Goal: Task Accomplishment & Management: Manage account settings

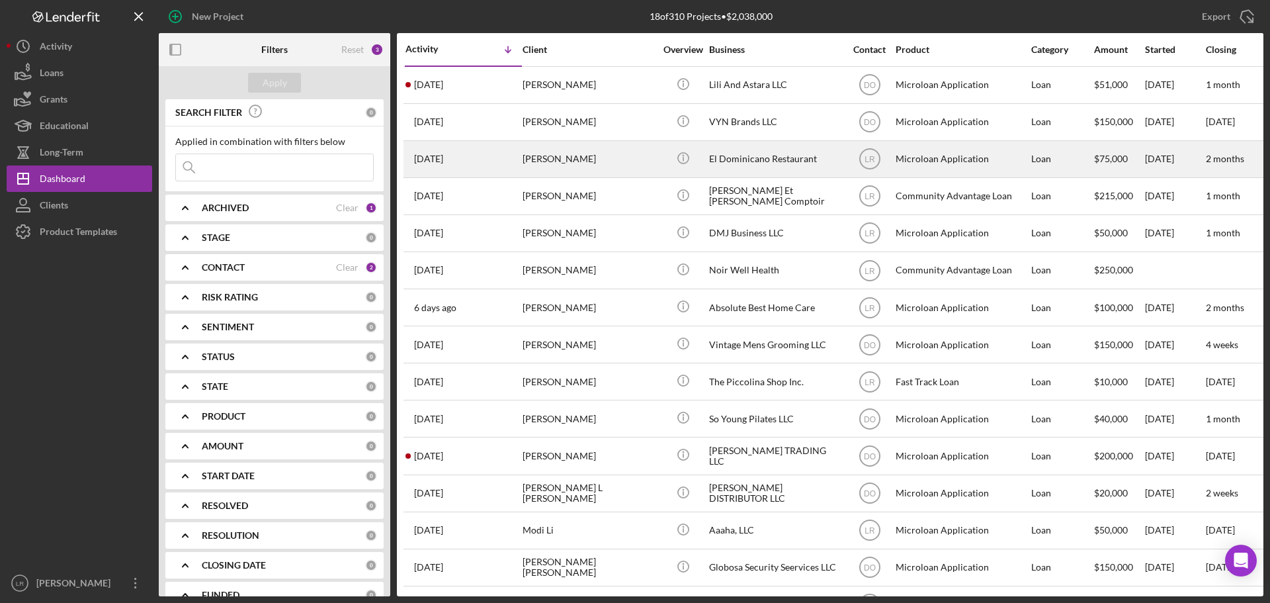
click at [549, 157] on div "[PERSON_NAME]" at bounding box center [589, 159] width 132 height 35
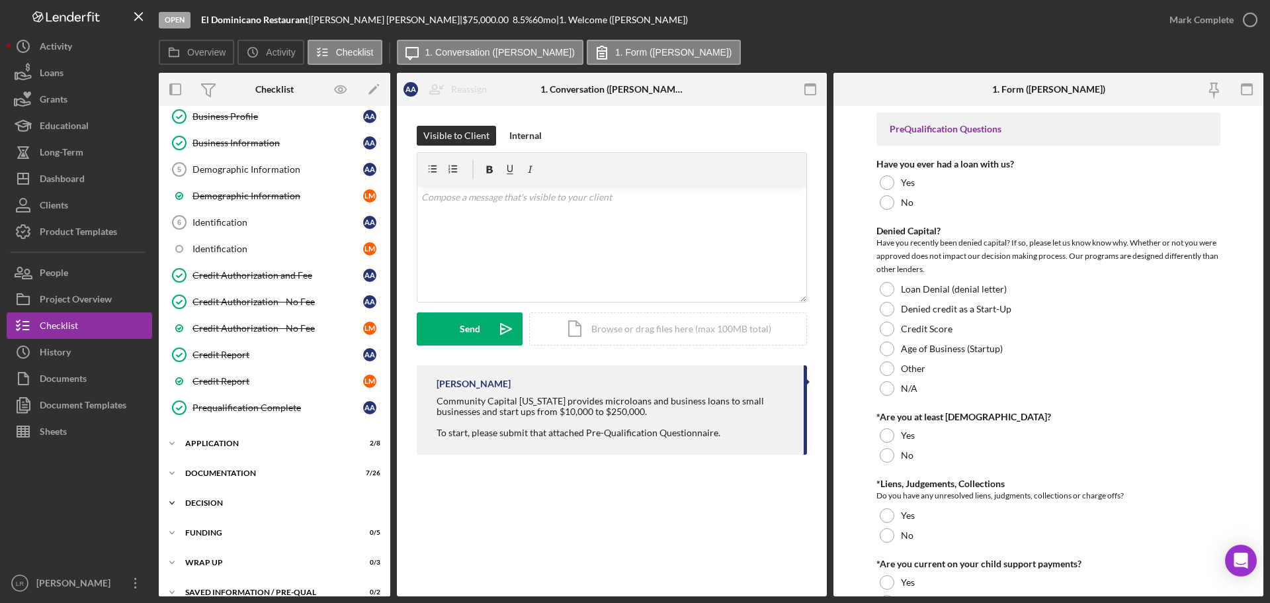
scroll to position [188, 0]
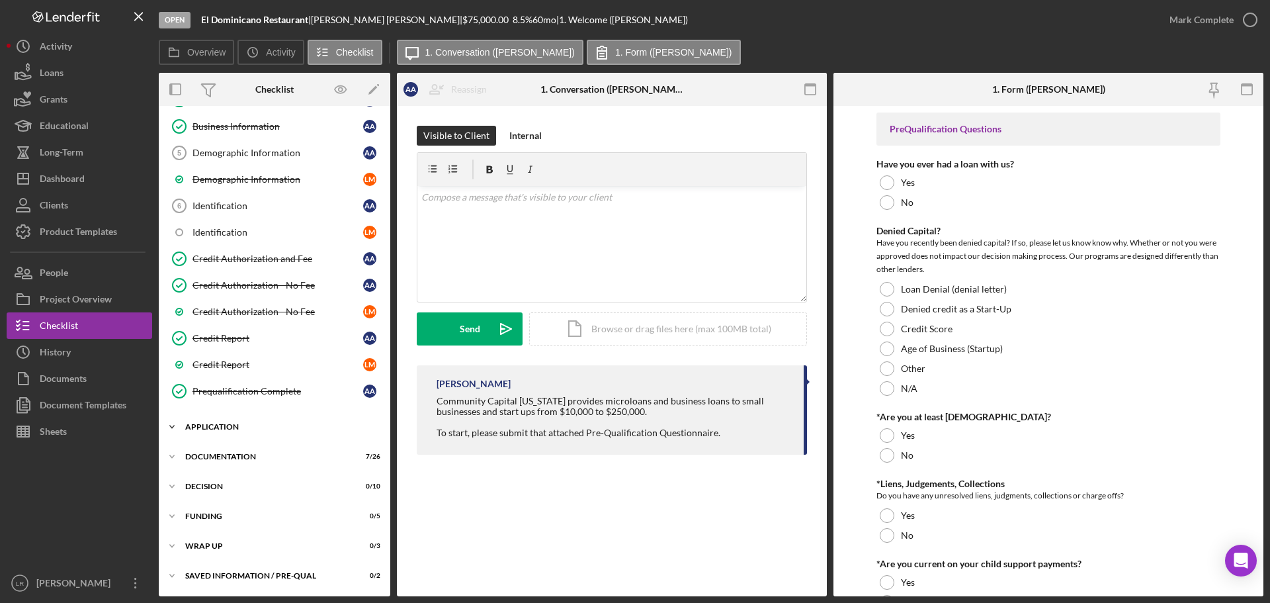
click at [234, 419] on div "Icon/Expander Application 2 / 8" at bounding box center [275, 427] width 232 height 26
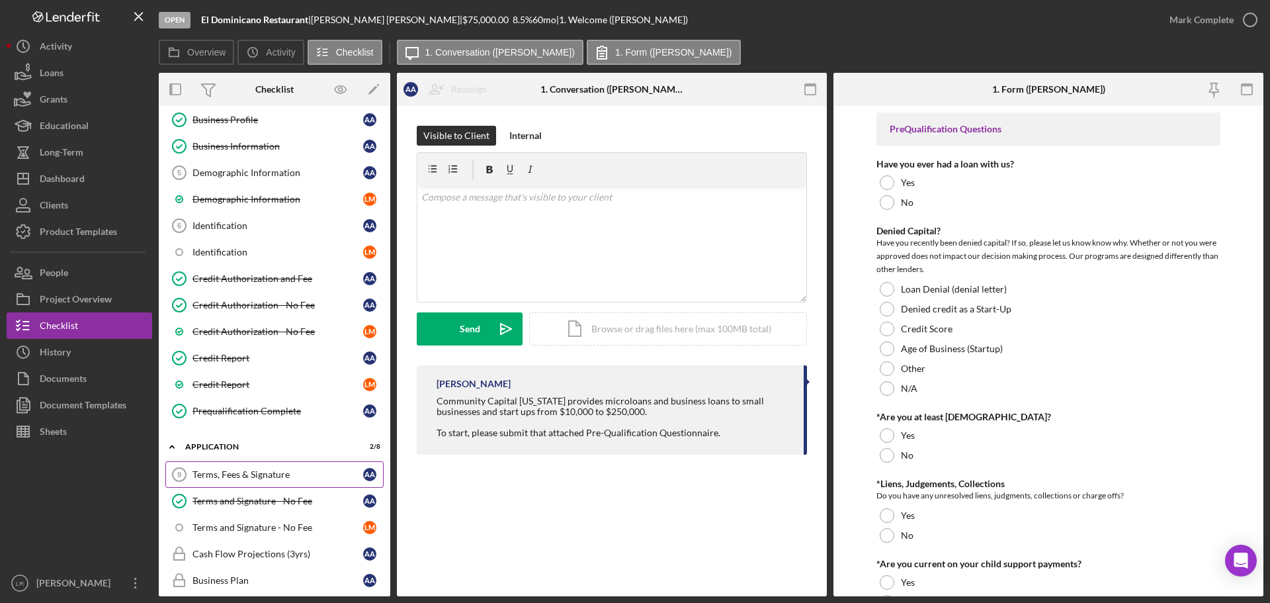
scroll to position [10, 0]
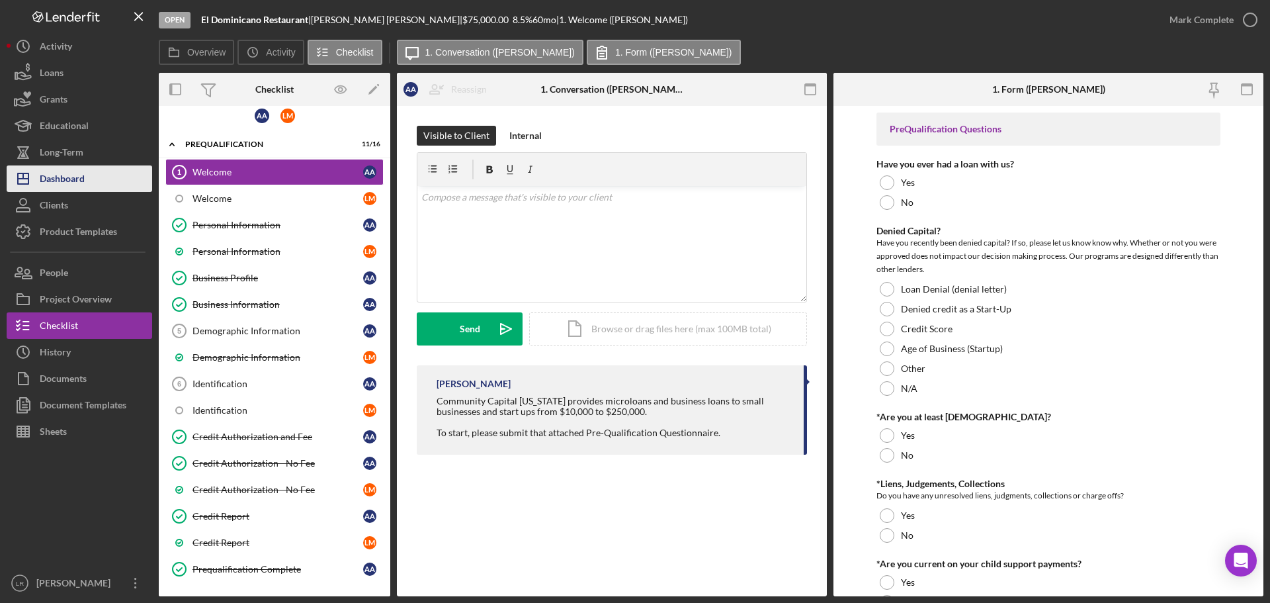
drag, startPoint x: 78, startPoint y: 173, endPoint x: 143, endPoint y: 171, distance: 64.9
click at [79, 173] on div "Dashboard" at bounding box center [62, 180] width 45 height 30
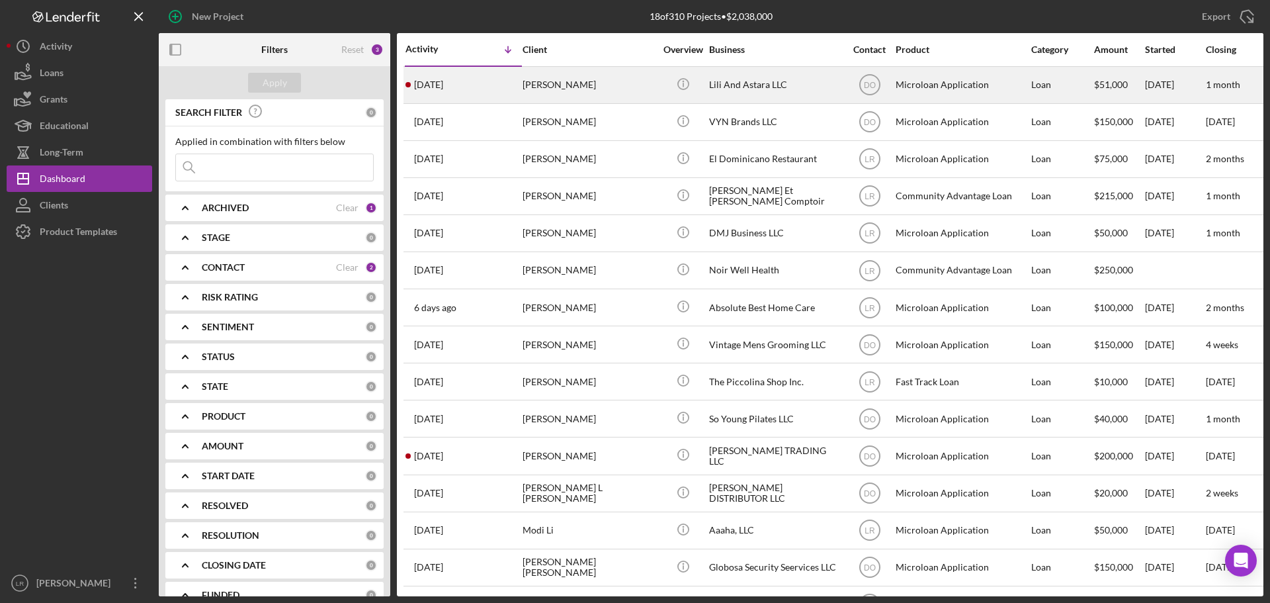
click at [562, 91] on div "[PERSON_NAME]" at bounding box center [589, 84] width 132 height 35
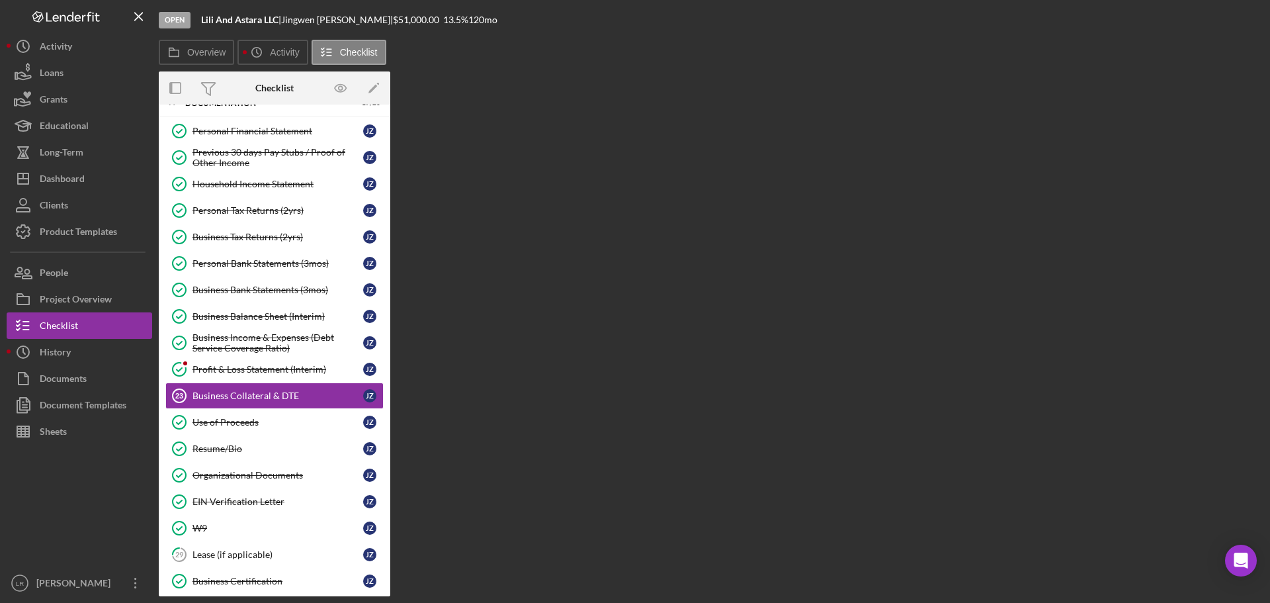
scroll to position [126, 0]
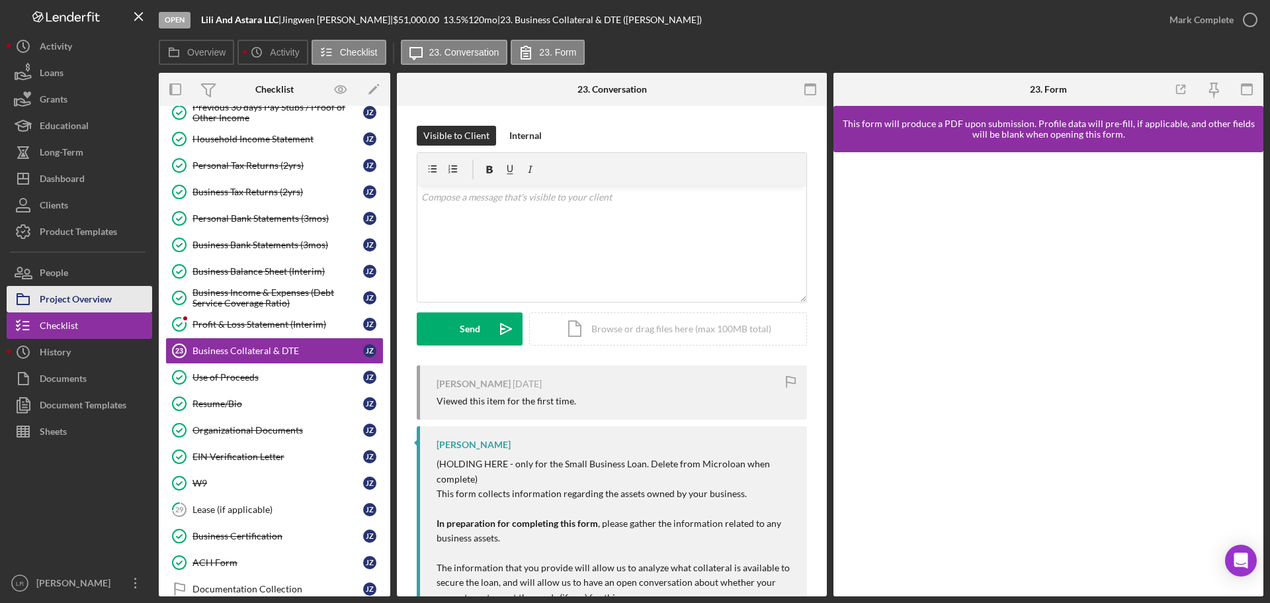
click at [81, 292] on div "Project Overview" at bounding box center [76, 301] width 72 height 30
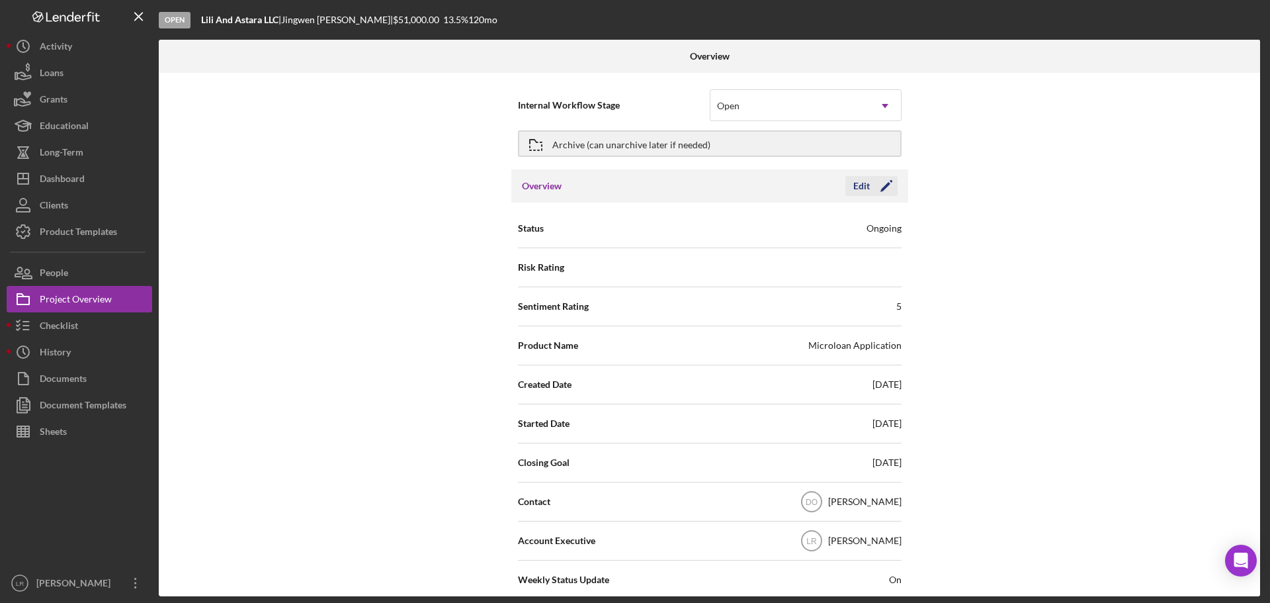
click at [875, 188] on icon "Icon/Edit" at bounding box center [886, 185] width 33 height 33
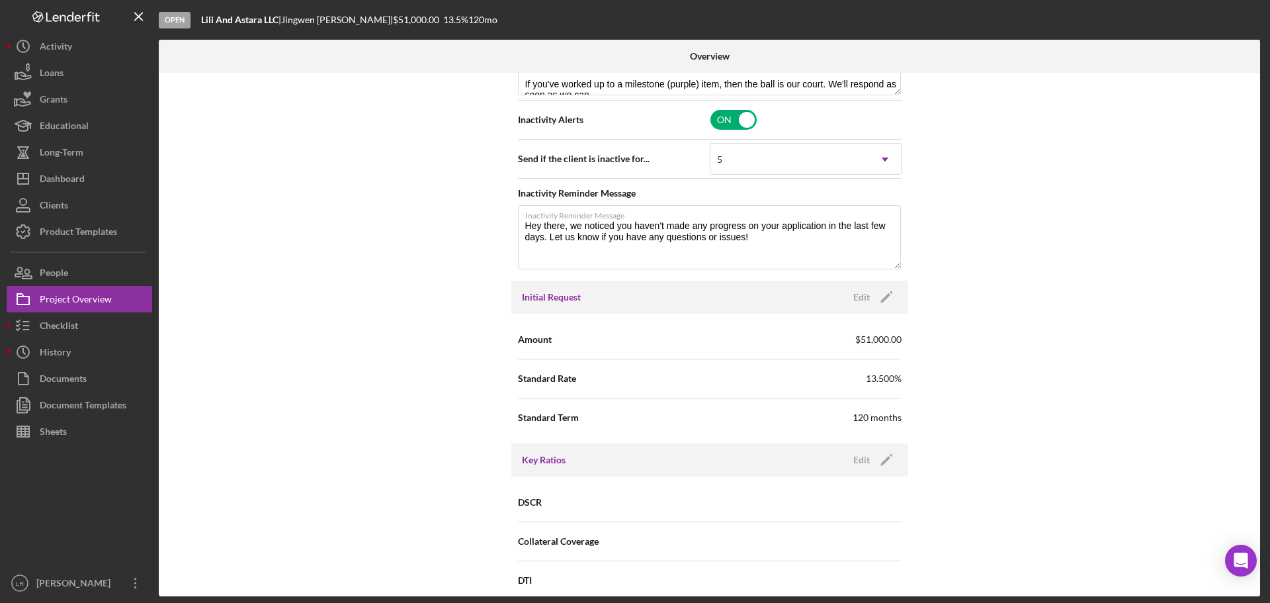
scroll to position [596, 0]
click at [885, 298] on icon "Icon/Edit" at bounding box center [886, 295] width 33 height 33
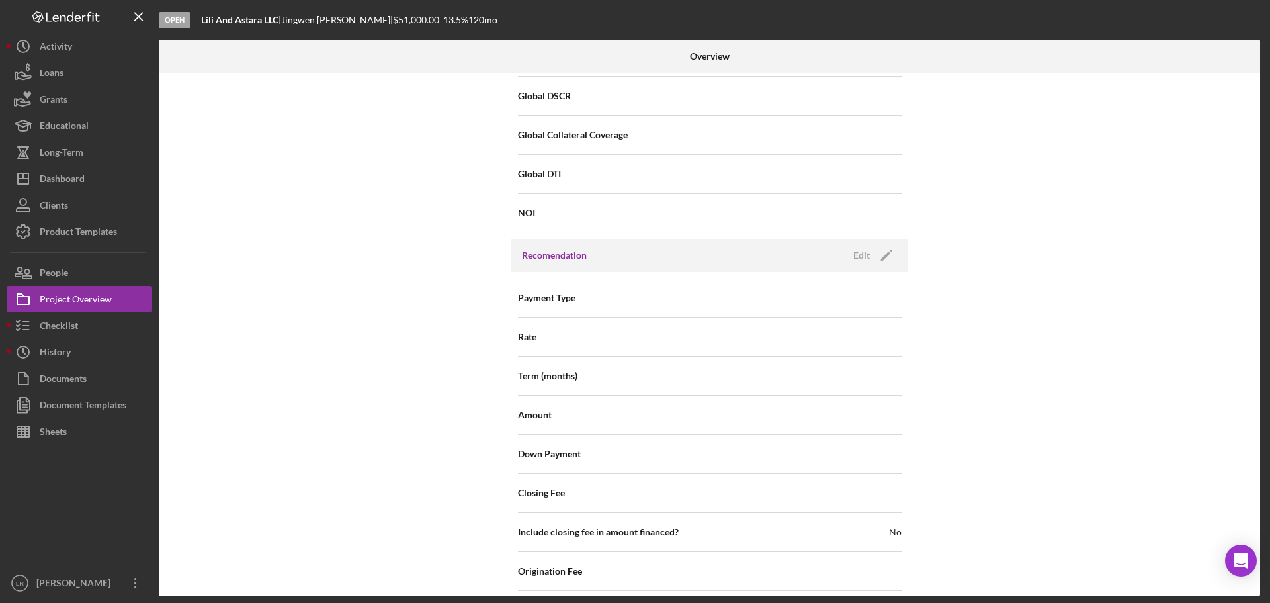
scroll to position [1152, 0]
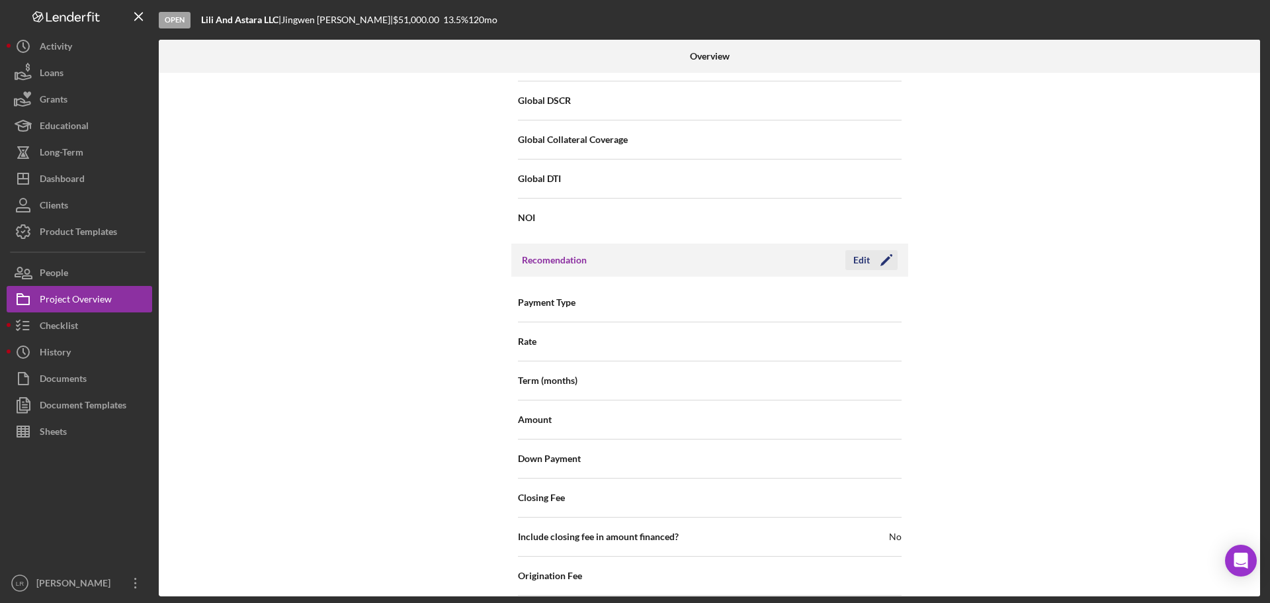
click at [884, 265] on icon "Icon/Edit" at bounding box center [886, 259] width 33 height 33
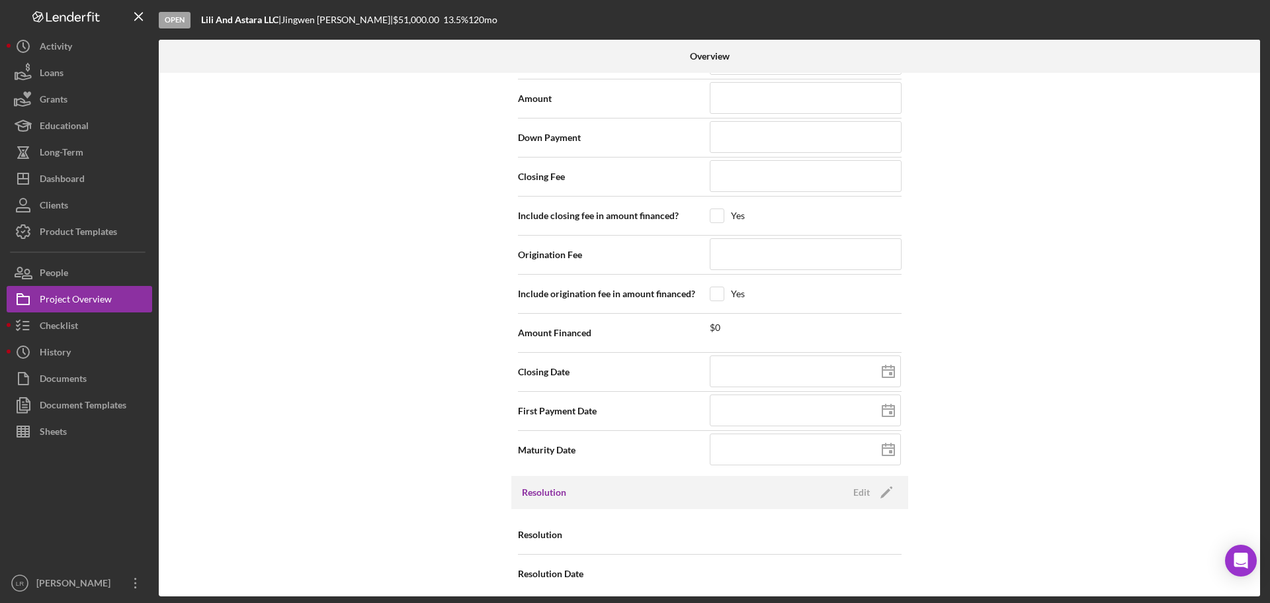
scroll to position [1483, 0]
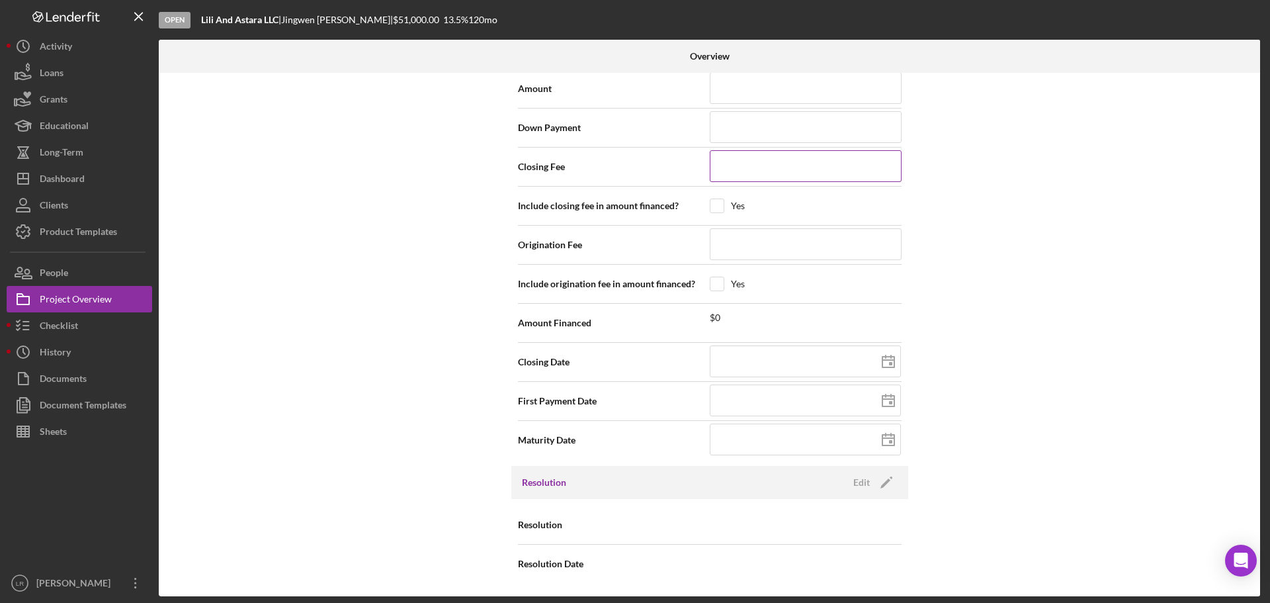
click at [756, 167] on input at bounding box center [806, 166] width 192 height 32
click at [756, 248] on input at bounding box center [806, 244] width 192 height 32
click at [743, 170] on input at bounding box center [806, 166] width 192 height 32
drag, startPoint x: 758, startPoint y: 242, endPoint x: 782, endPoint y: 242, distance: 23.8
click at [758, 242] on input at bounding box center [806, 244] width 192 height 32
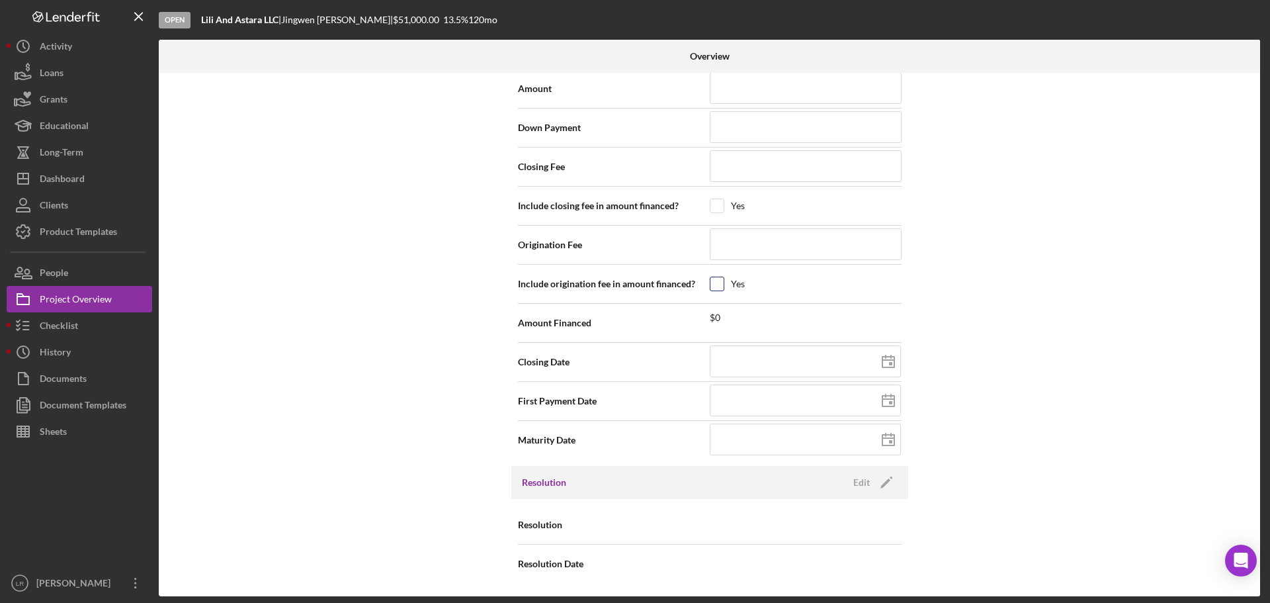
click at [713, 288] on input "checkbox" at bounding box center [717, 283] width 13 height 13
checkbox input "true"
click at [713, 204] on input "checkbox" at bounding box center [717, 205] width 13 height 13
checkbox input "true"
click at [739, 159] on input at bounding box center [806, 166] width 192 height 32
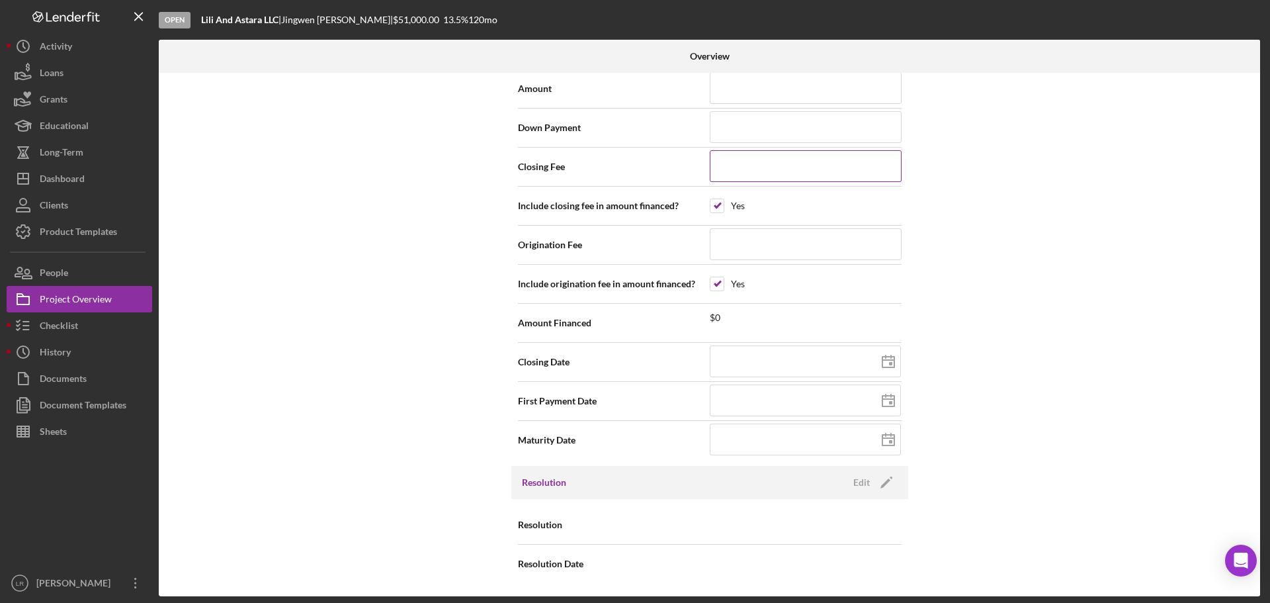
click at [740, 165] on input at bounding box center [806, 166] width 192 height 32
type input "$1"
type input "$10"
type input "$100"
type input "$1,000"
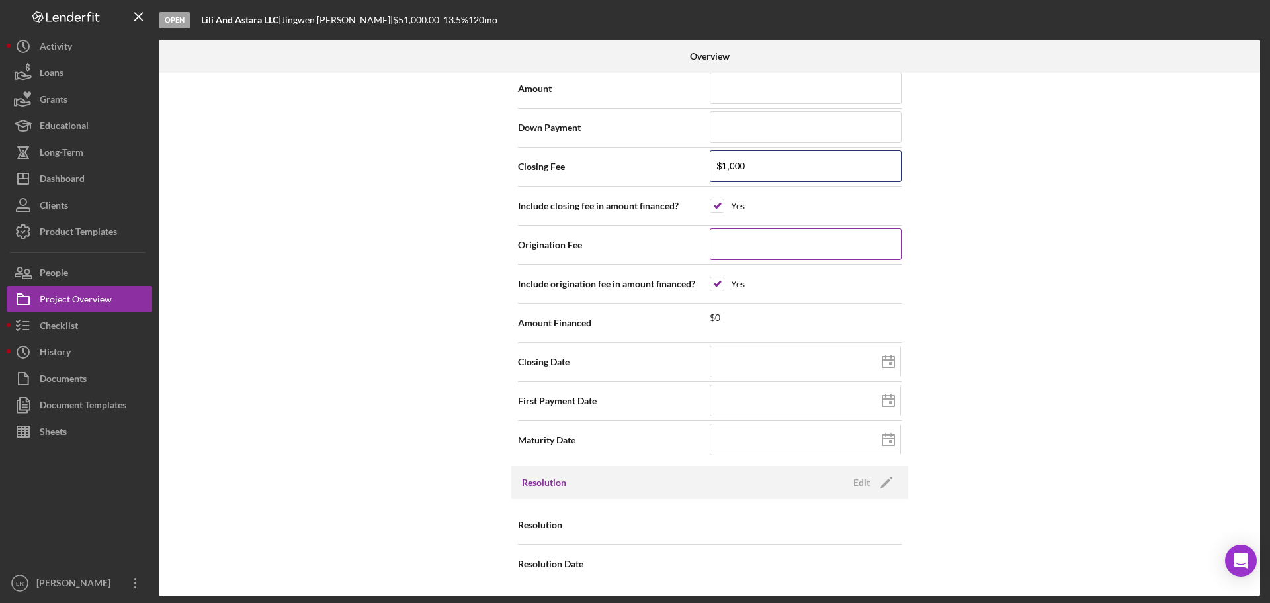
type input "$1,000"
click at [762, 234] on input at bounding box center [806, 244] width 192 height 32
type input "$8"
type input "$85"
type input "$850"
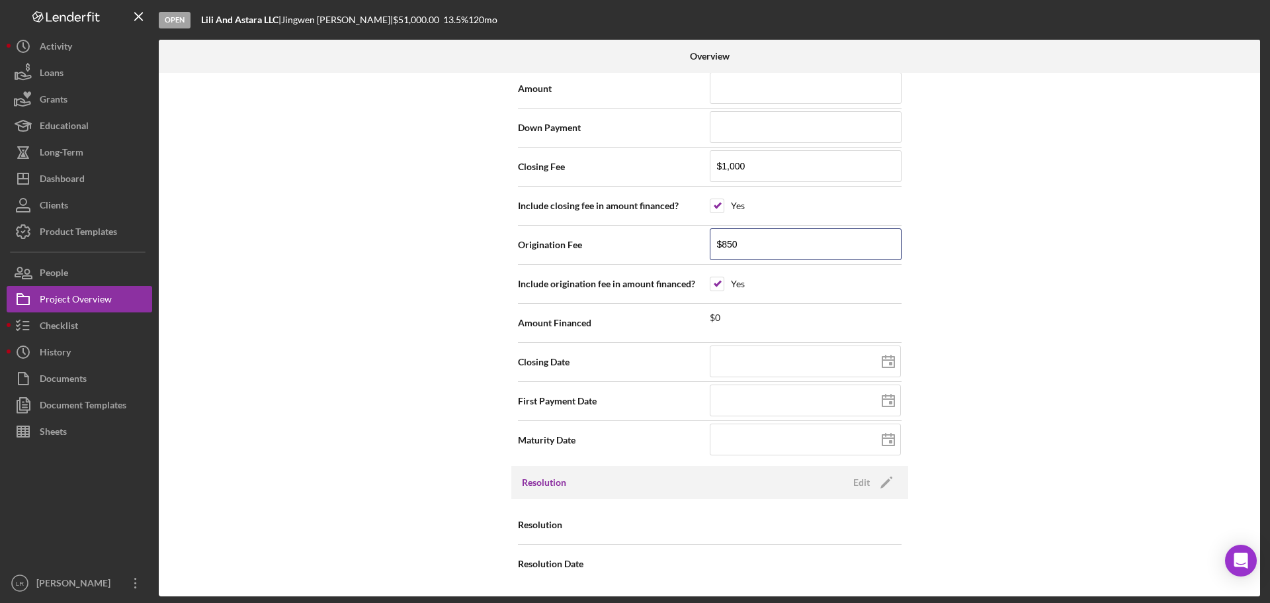
type input "$850"
click at [1037, 294] on div "Internal Workflow Stage Open Icon/Dropdown Arrow Archive (can unarchive later i…" at bounding box center [710, 334] width 1102 height 523
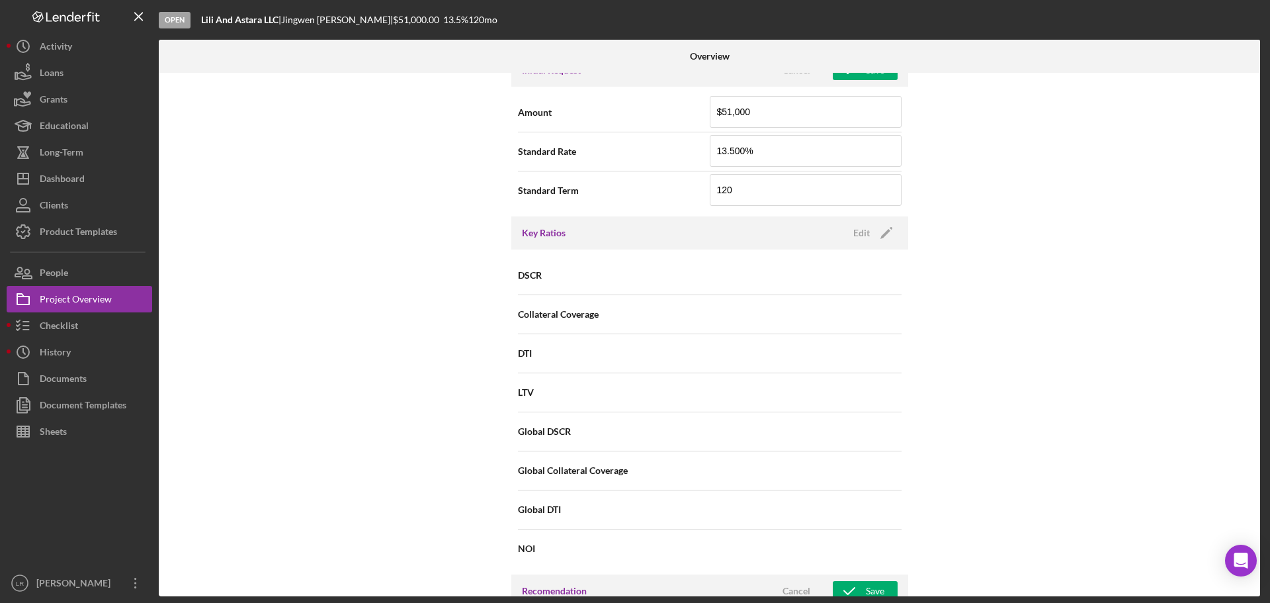
scroll to position [1086, 0]
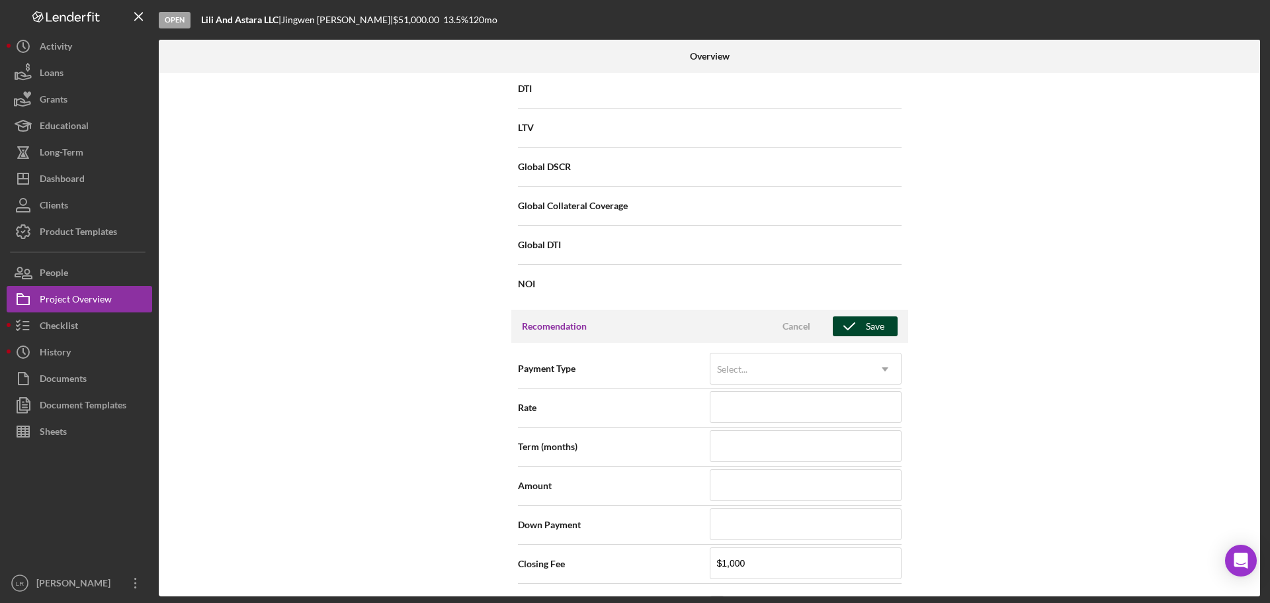
click at [867, 326] on div "Save" at bounding box center [875, 326] width 19 height 20
type textarea "Here's a snapshot of information that has been fully approved, as well as the i…"
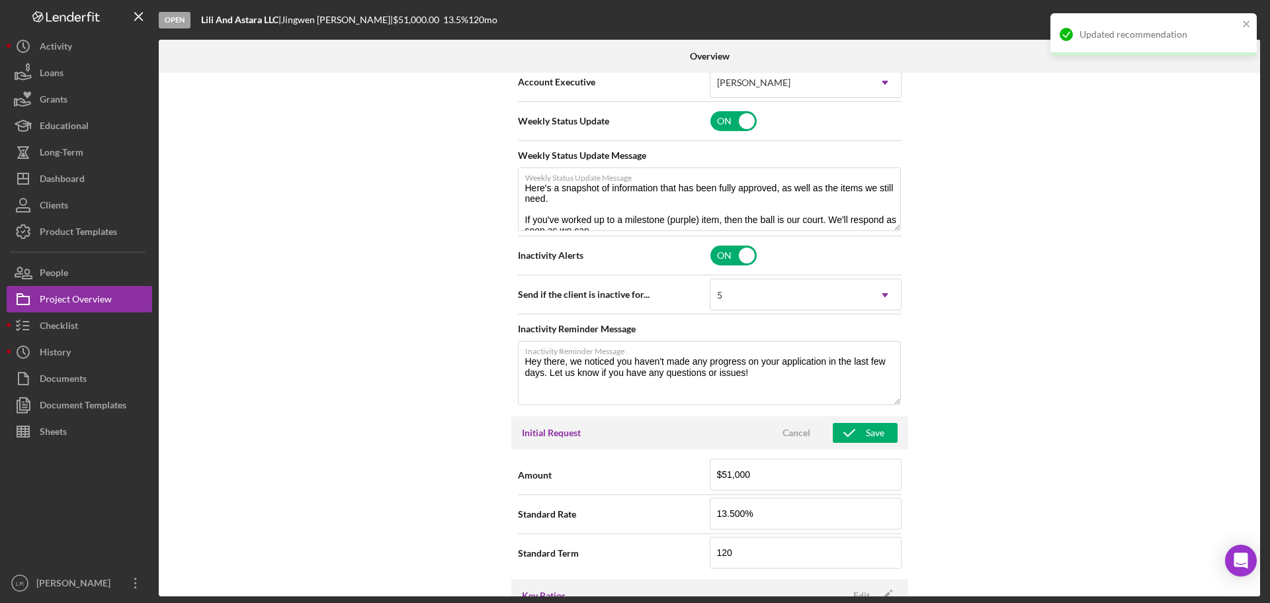
scroll to position [556, 0]
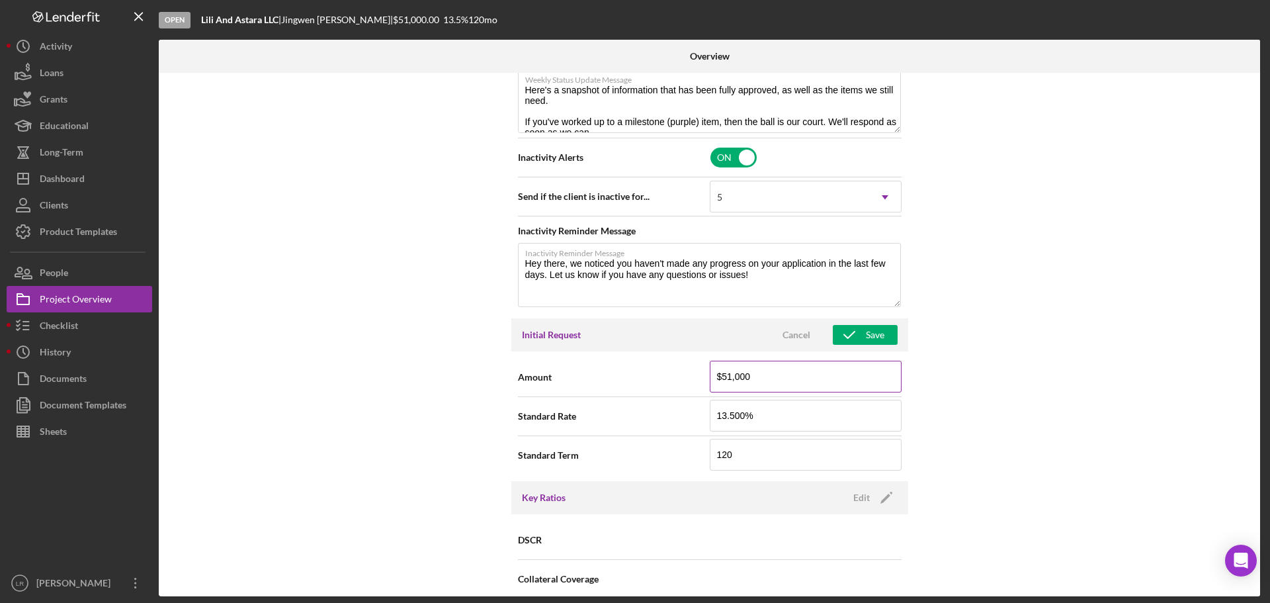
drag, startPoint x: 729, startPoint y: 377, endPoint x: 737, endPoint y: 389, distance: 14.3
click at [730, 377] on input "$51,000" at bounding box center [806, 377] width 192 height 32
type input "$50,000"
click at [871, 329] on div "Save" at bounding box center [875, 335] width 19 height 20
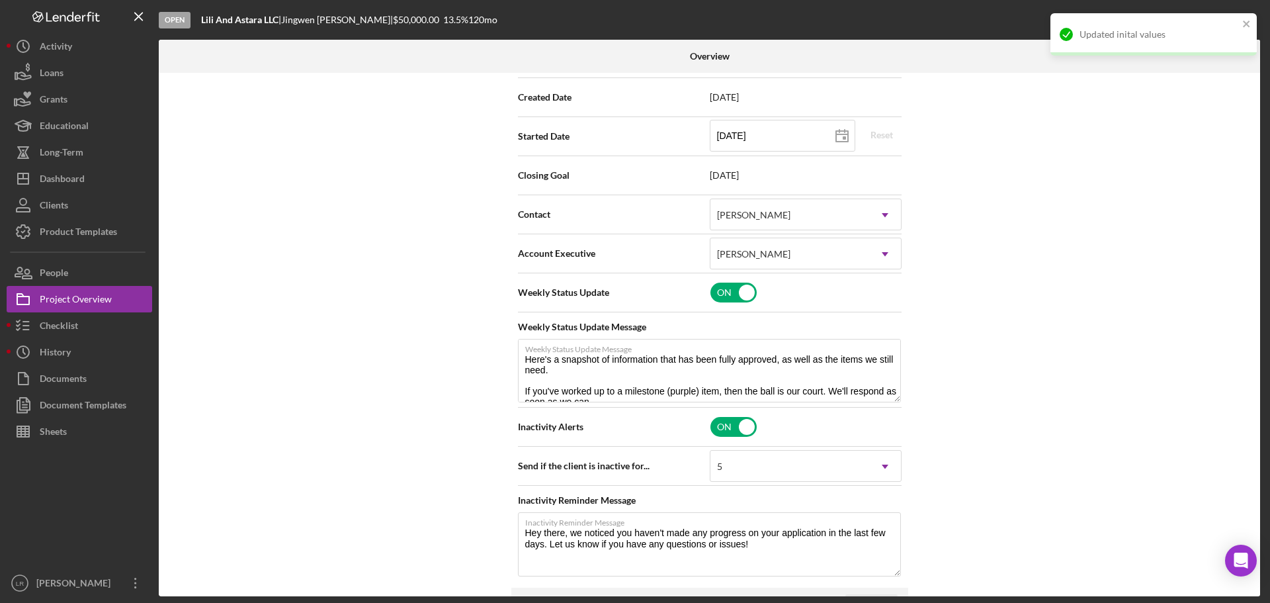
scroll to position [0, 0]
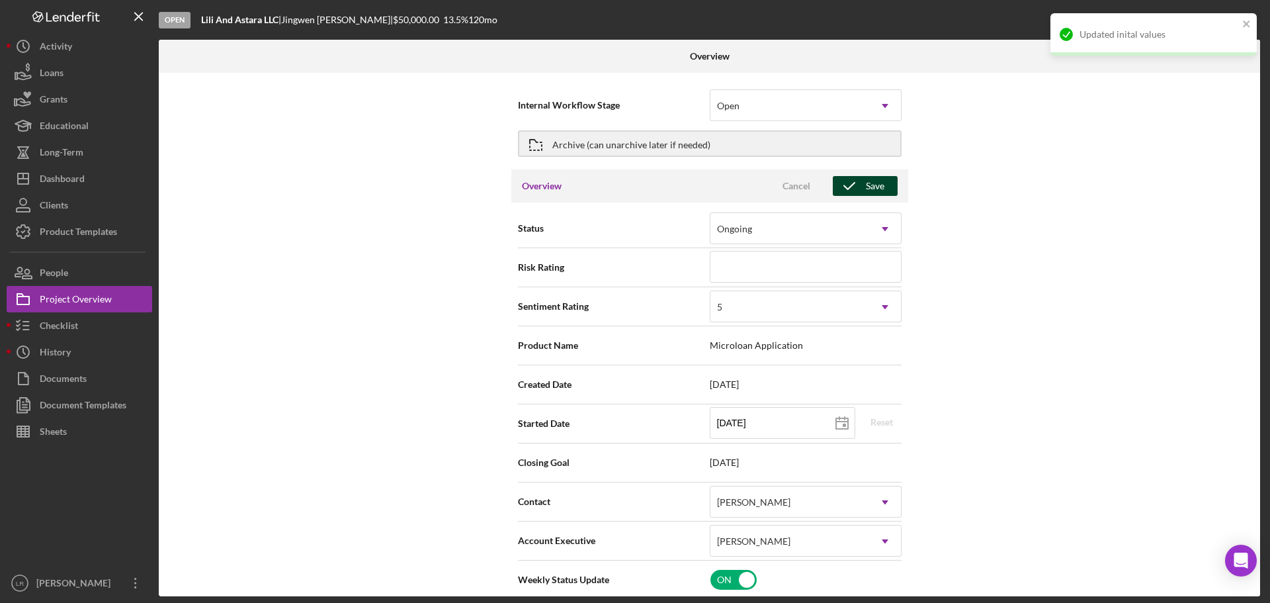
click at [870, 181] on div "Save" at bounding box center [875, 186] width 19 height 20
type textarea "Here's a snapshot of information that has been fully approved, as well as the i…"
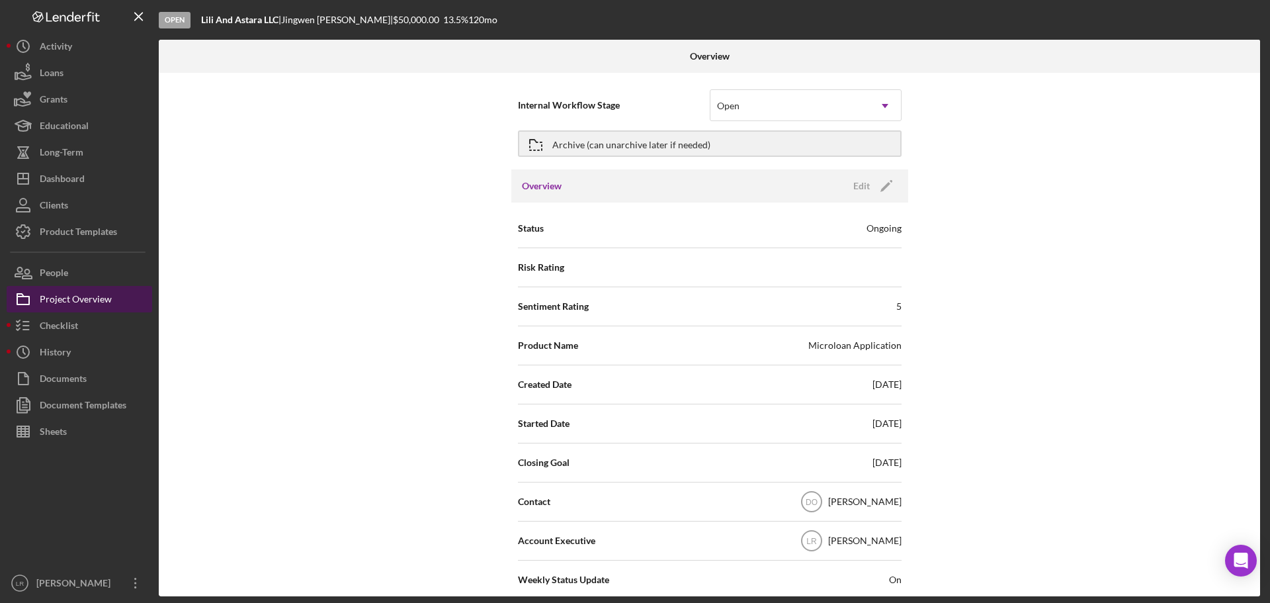
click at [101, 298] on div "Project Overview" at bounding box center [76, 301] width 72 height 30
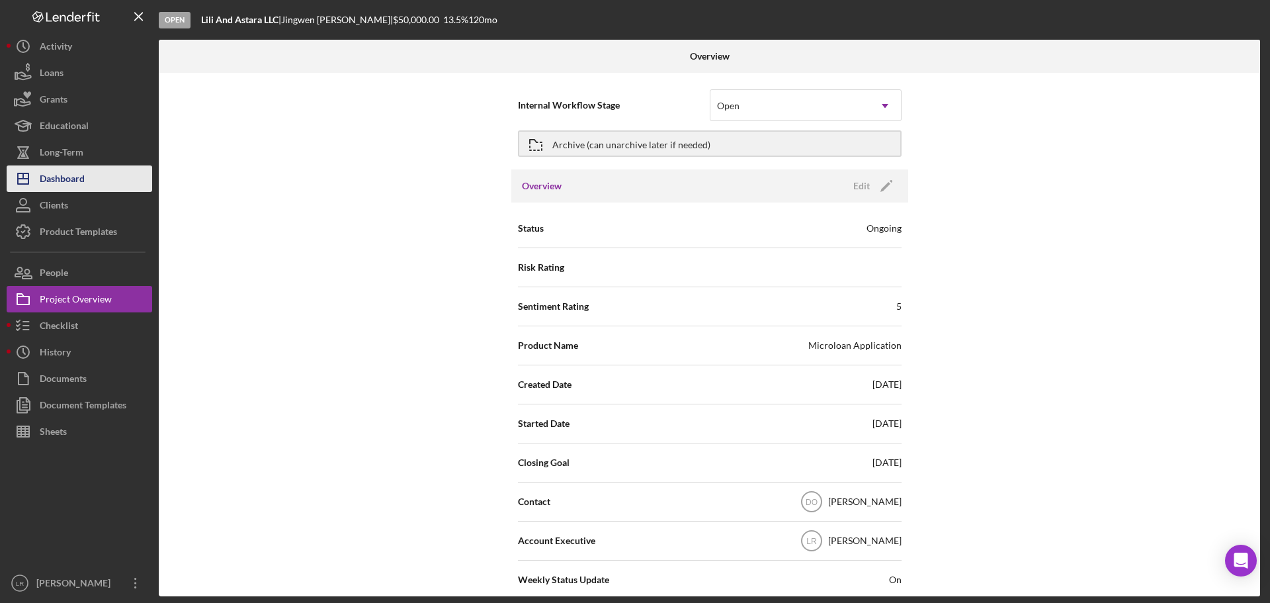
click at [78, 175] on div "Dashboard" at bounding box center [62, 180] width 45 height 30
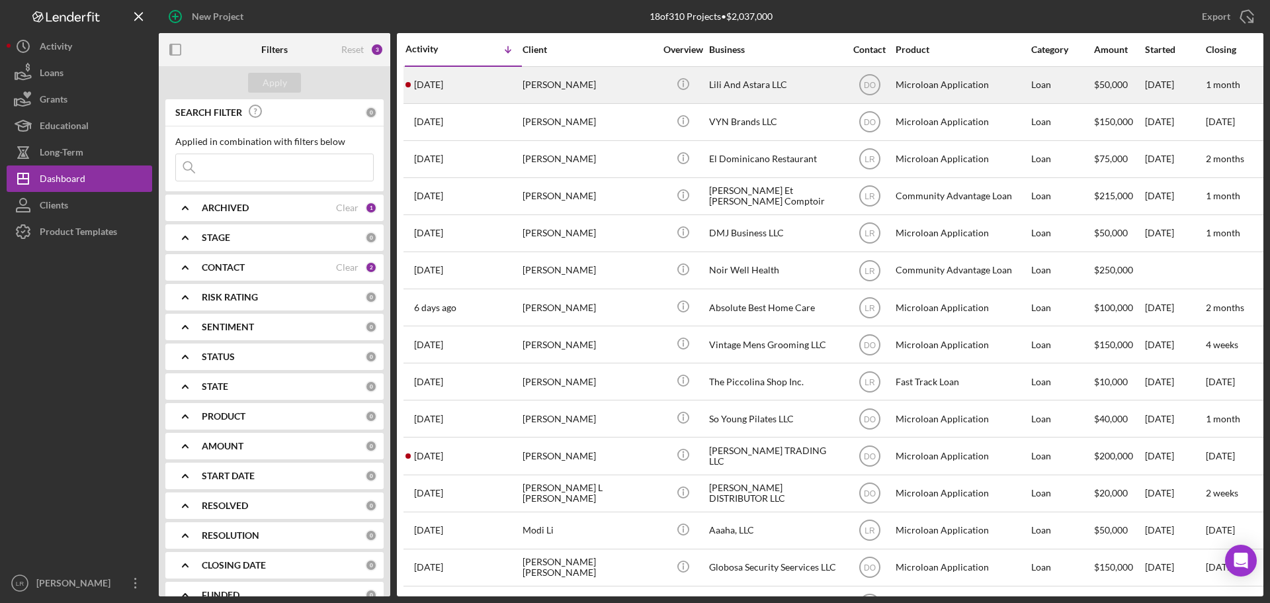
click at [574, 85] on div "[PERSON_NAME]" at bounding box center [589, 84] width 132 height 35
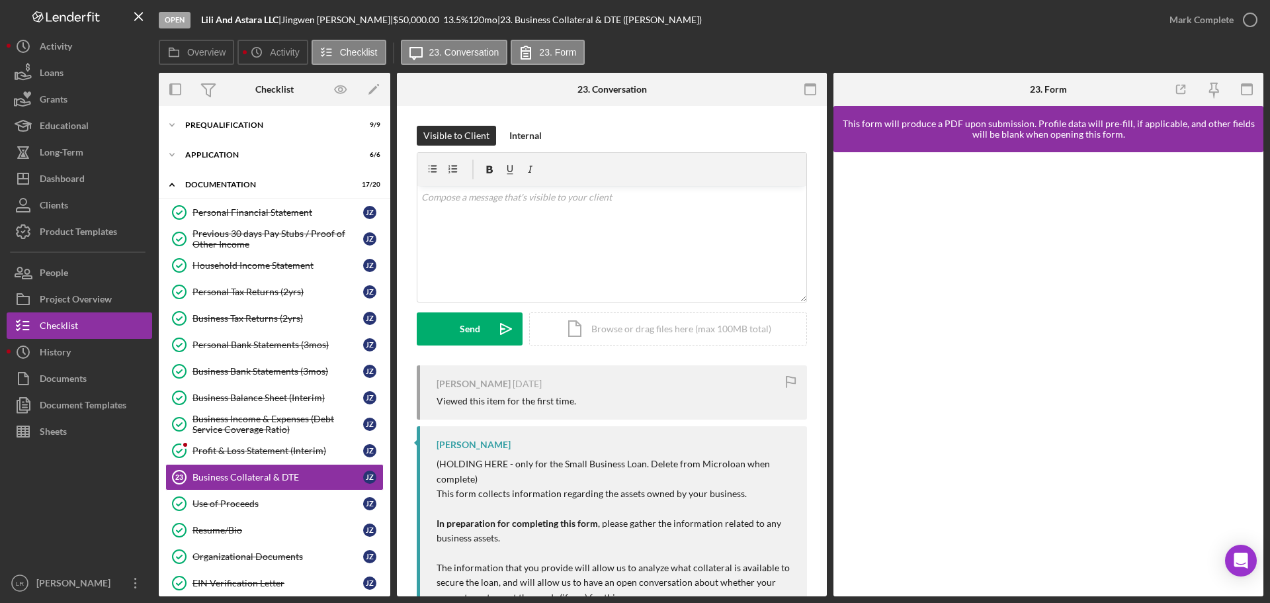
scroll to position [126, 0]
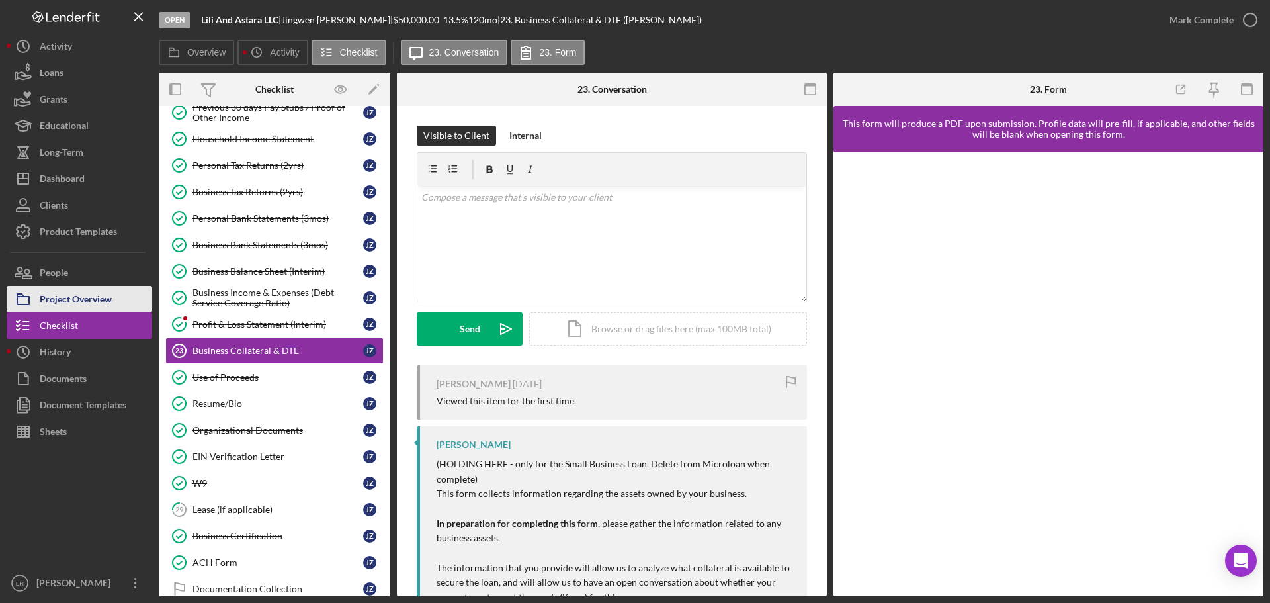
click at [91, 303] on div "Project Overview" at bounding box center [76, 301] width 72 height 30
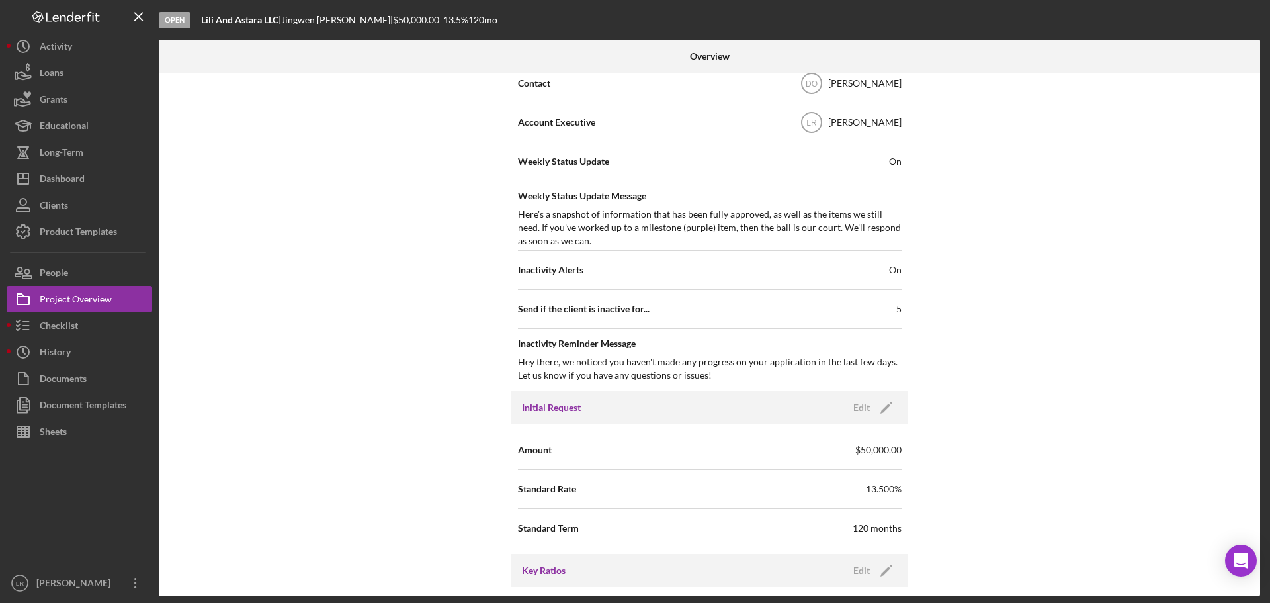
scroll to position [160, 0]
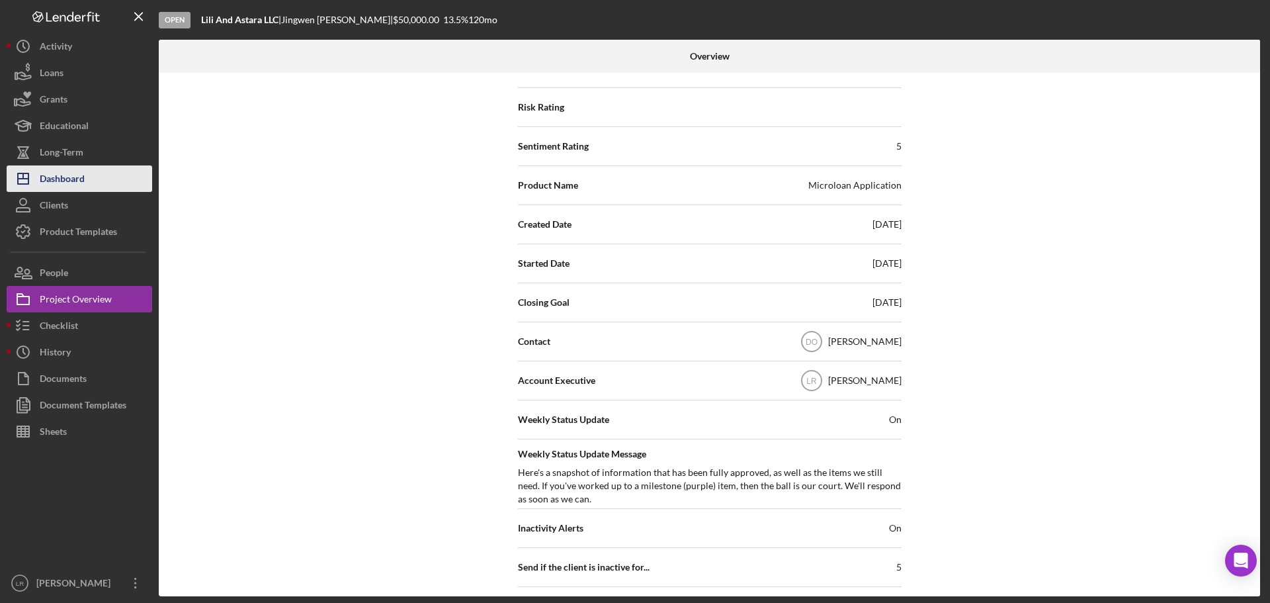
click at [62, 181] on div "Dashboard" at bounding box center [62, 180] width 45 height 30
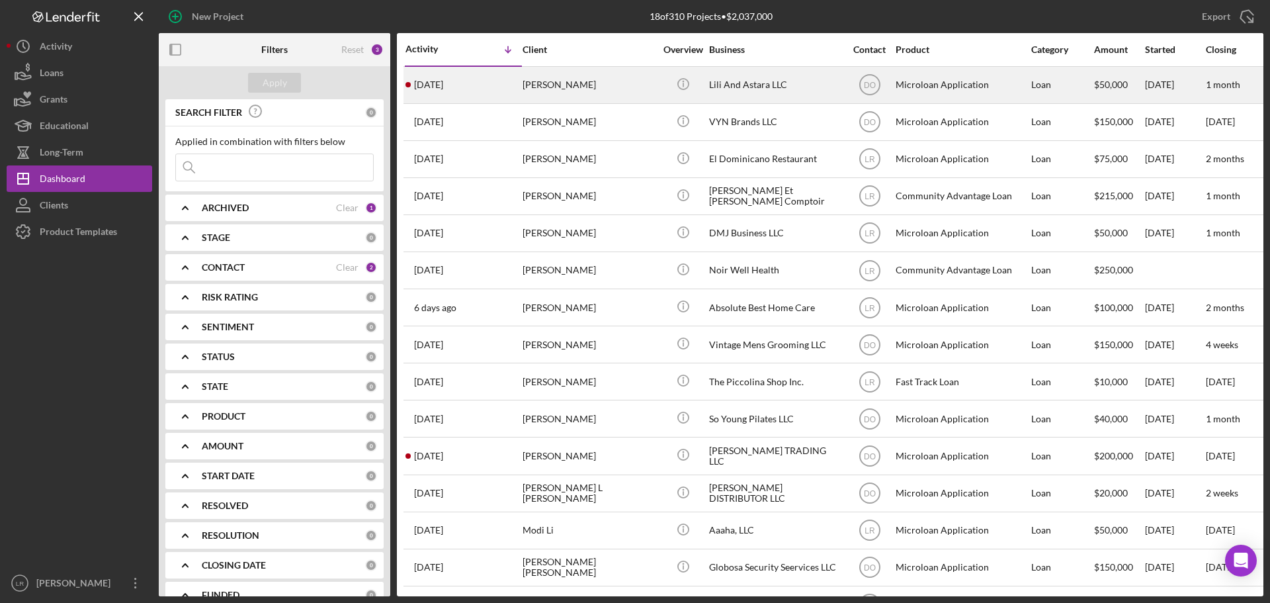
click at [589, 89] on div "[PERSON_NAME]" at bounding box center [589, 84] width 132 height 35
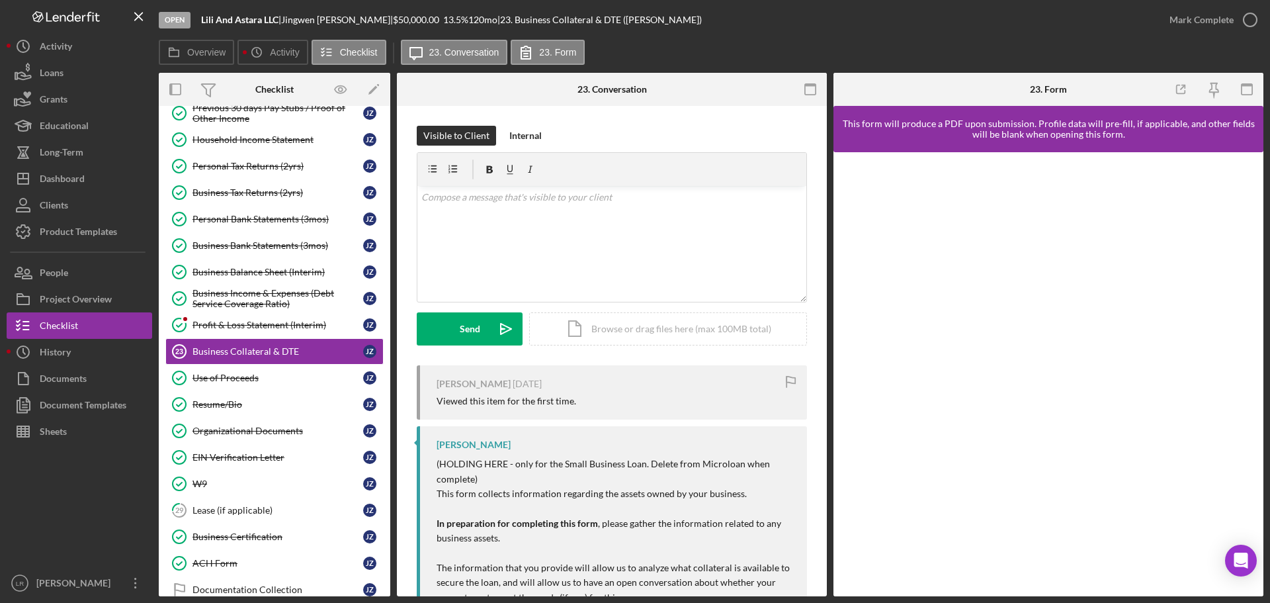
scroll to position [126, 0]
click at [78, 294] on div "Project Overview" at bounding box center [76, 301] width 72 height 30
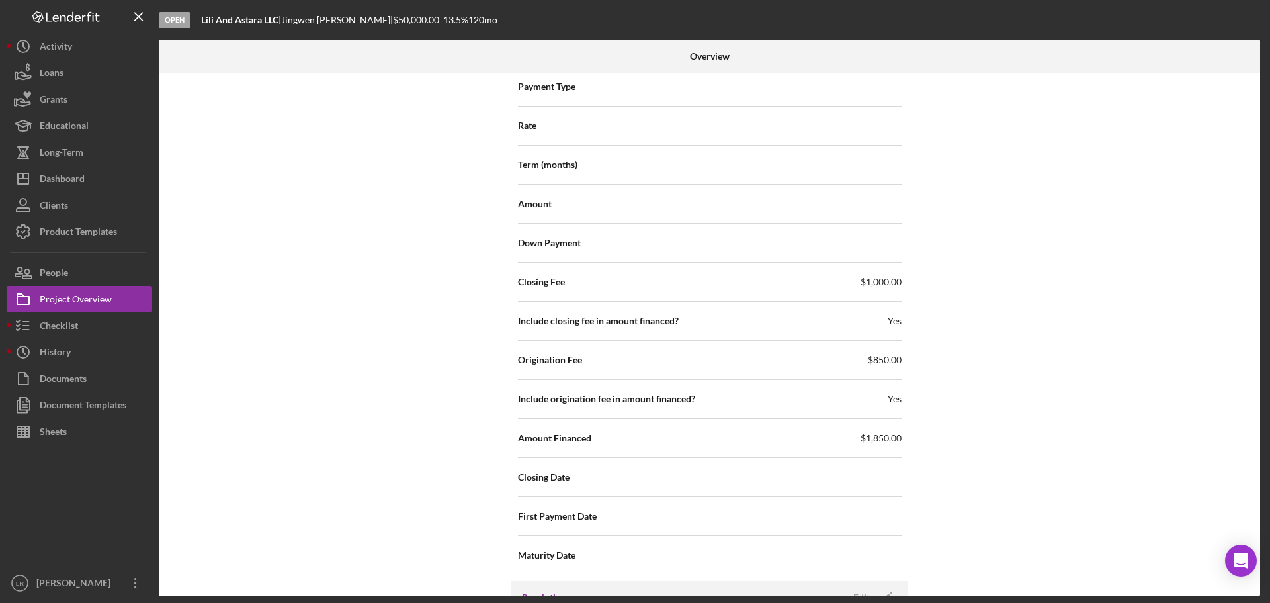
scroll to position [1323, 0]
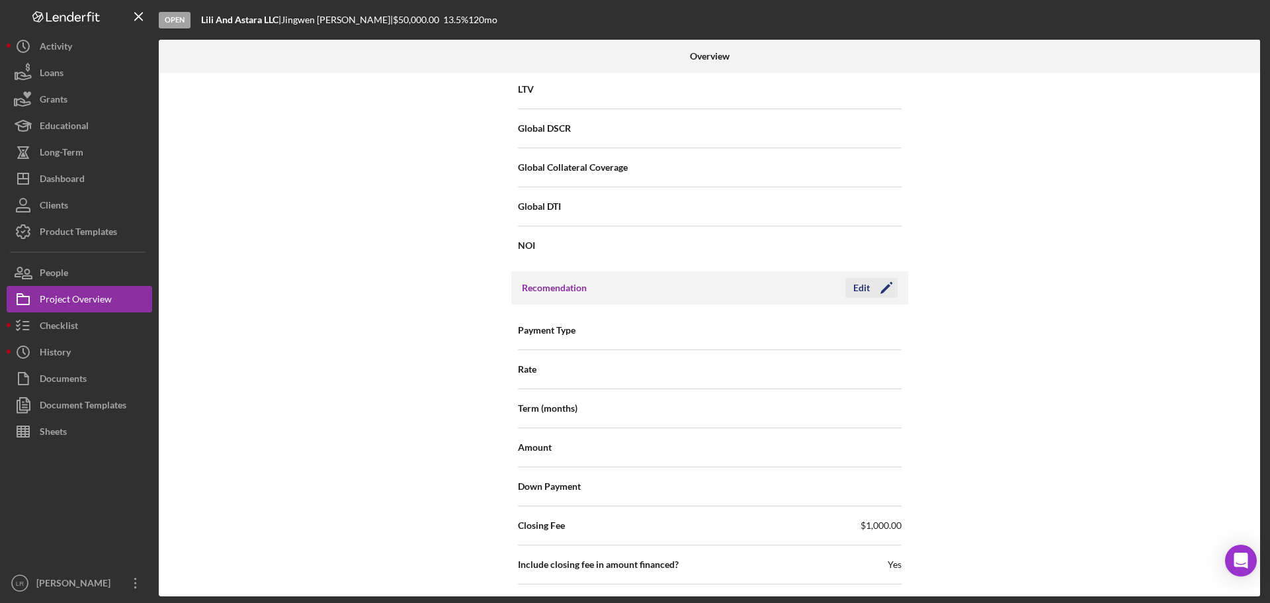
click at [873, 288] on icon "Icon/Edit" at bounding box center [886, 287] width 33 height 33
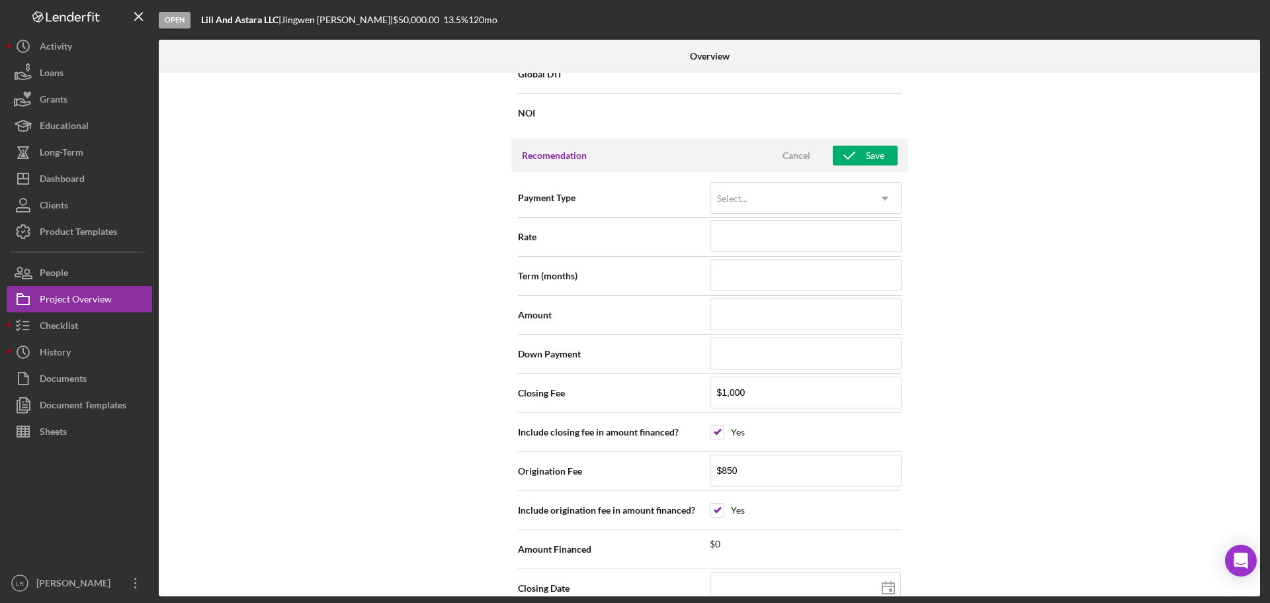
click at [734, 435] on div "Yes" at bounding box center [738, 432] width 14 height 11
checkbox input "false"
drag, startPoint x: 717, startPoint y: 511, endPoint x: 814, endPoint y: 347, distance: 190.8
click at [717, 508] on input "checkbox" at bounding box center [717, 510] width 13 height 13
checkbox input "false"
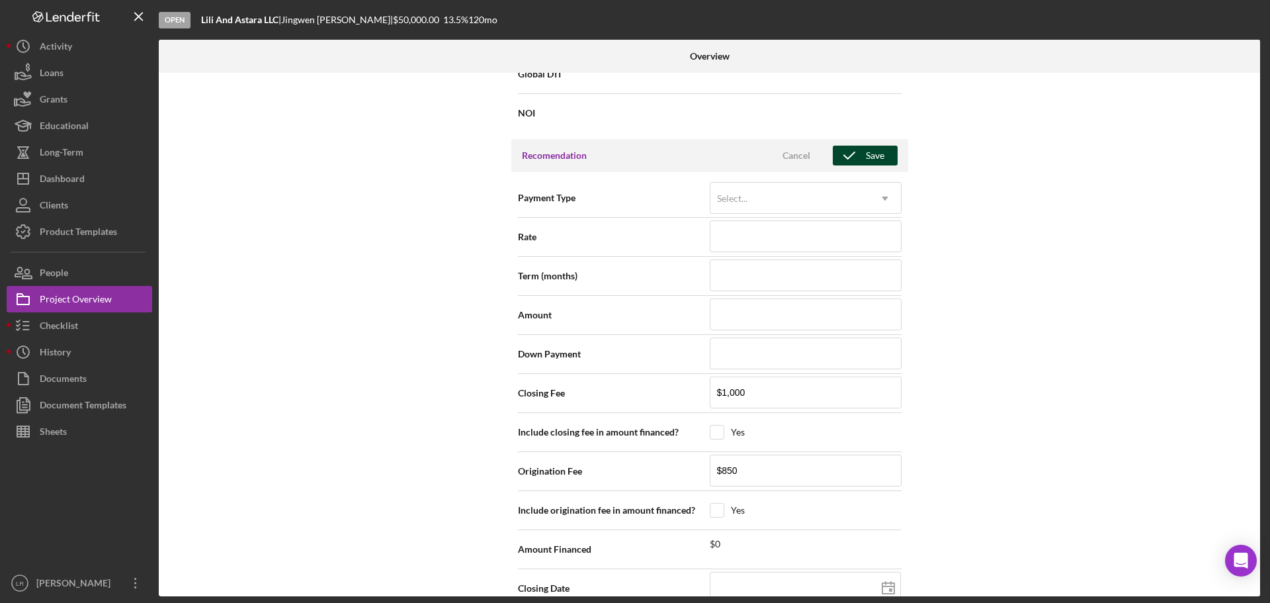
click at [868, 152] on div "Save" at bounding box center [875, 156] width 19 height 20
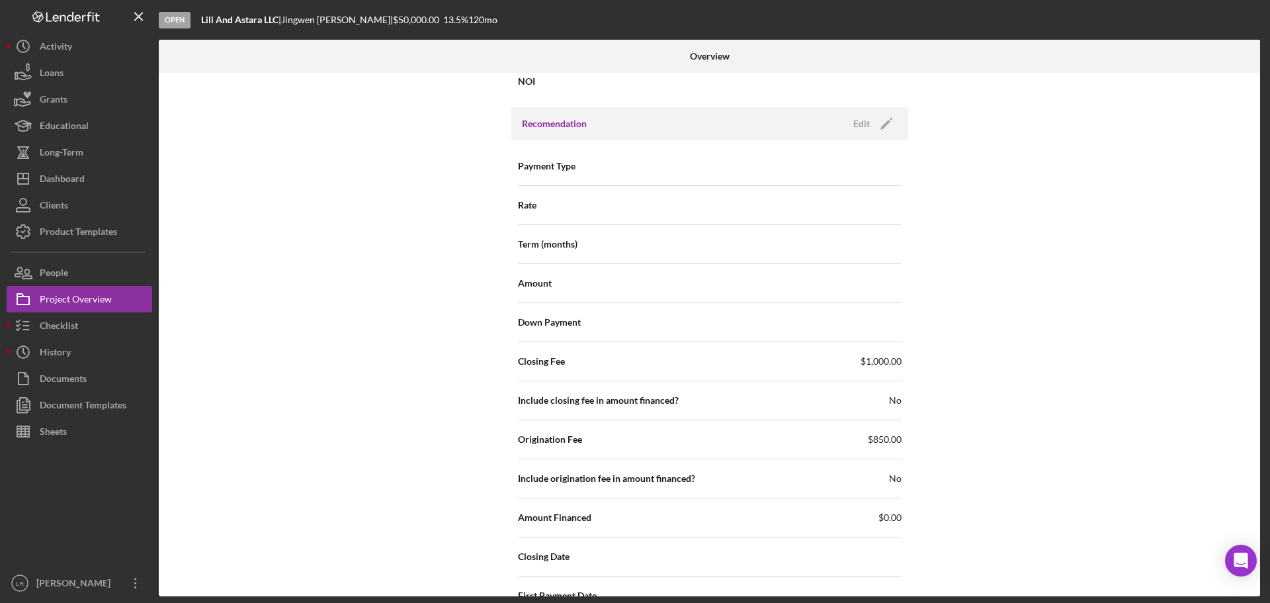
scroll to position [1020, 0]
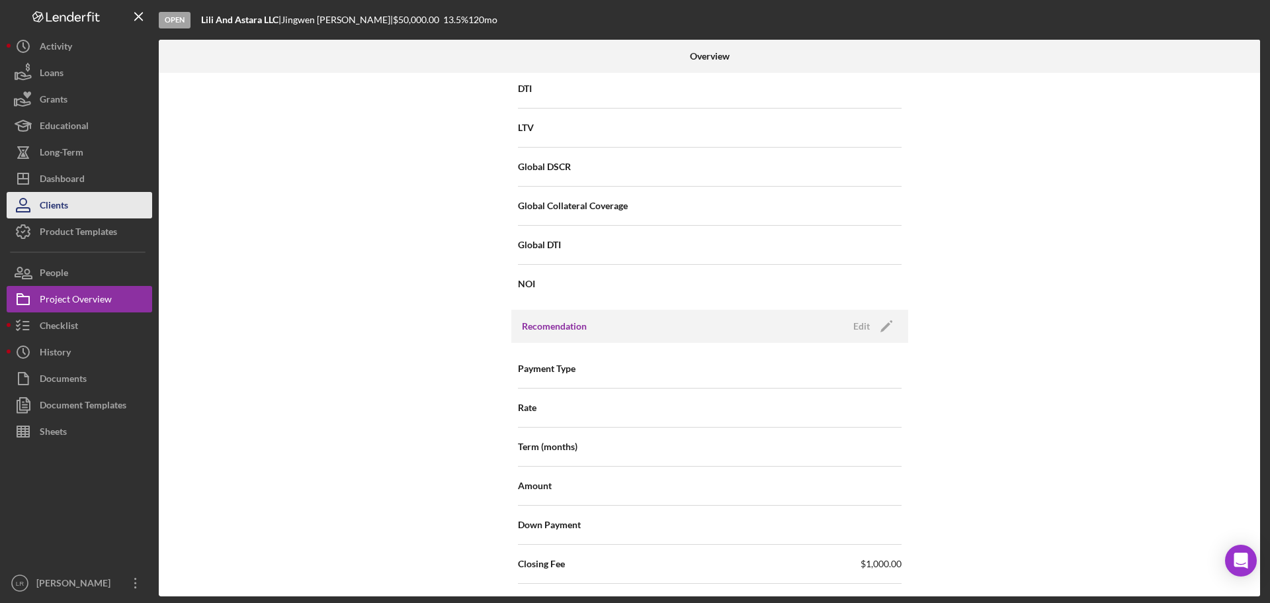
drag, startPoint x: 98, startPoint y: 181, endPoint x: 131, endPoint y: 205, distance: 41.2
click at [98, 180] on button "Icon/Dashboard Dashboard" at bounding box center [80, 178] width 146 height 26
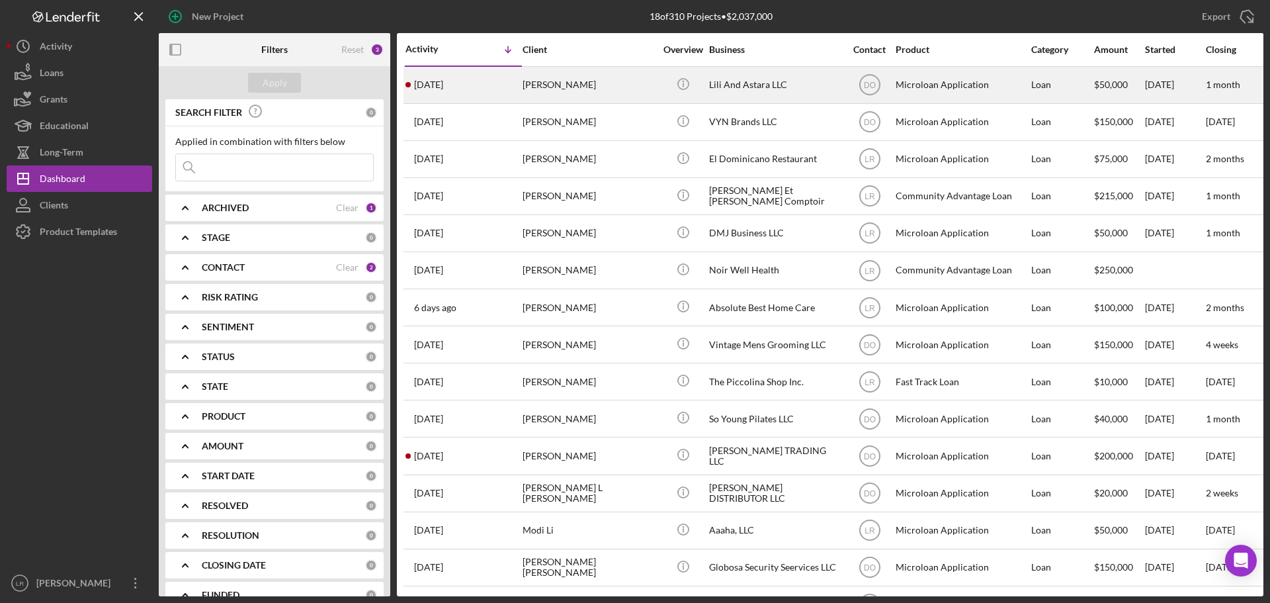
click at [648, 85] on div "[PERSON_NAME]" at bounding box center [589, 84] width 132 height 35
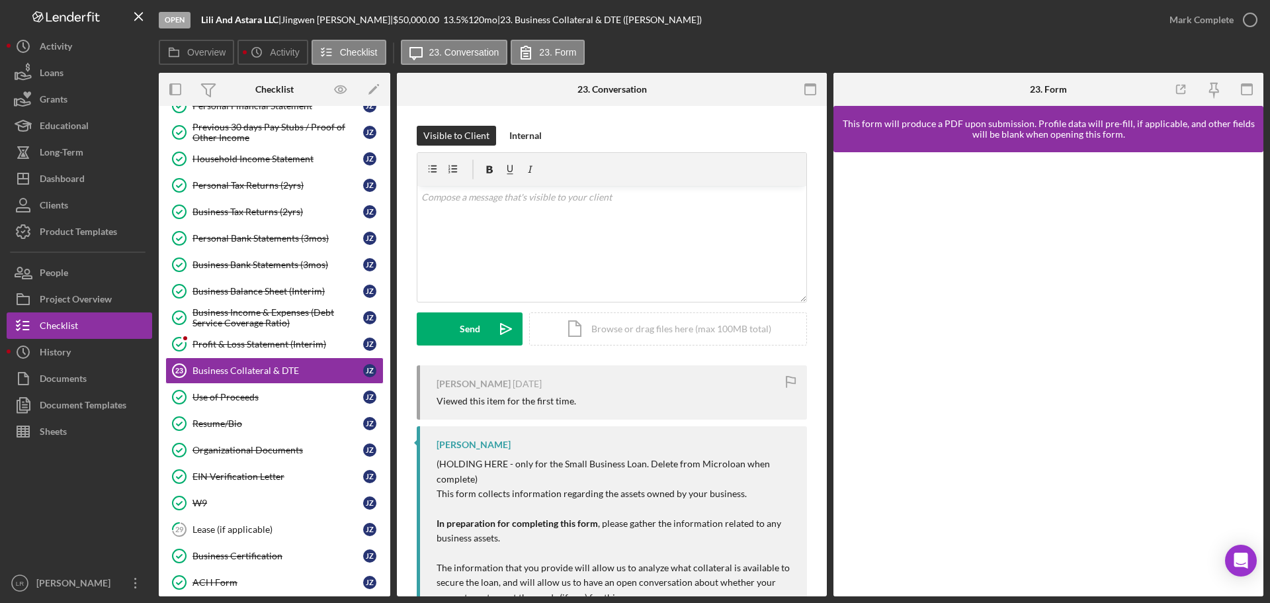
scroll to position [126, 0]
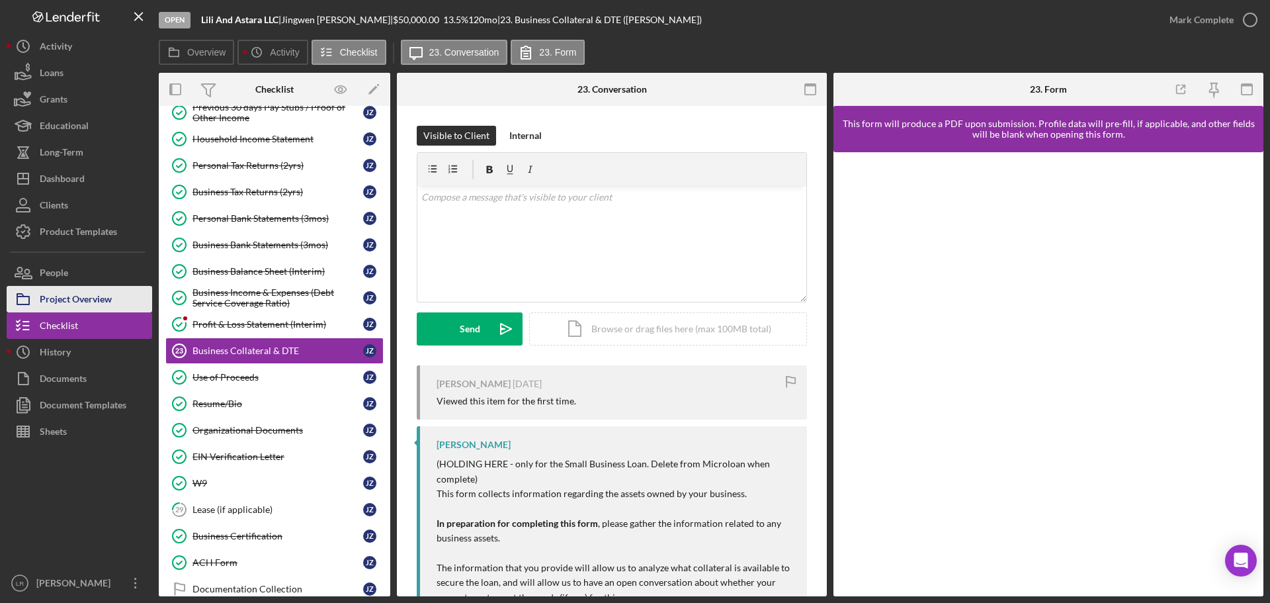
click at [105, 288] on div "Project Overview" at bounding box center [76, 301] width 72 height 30
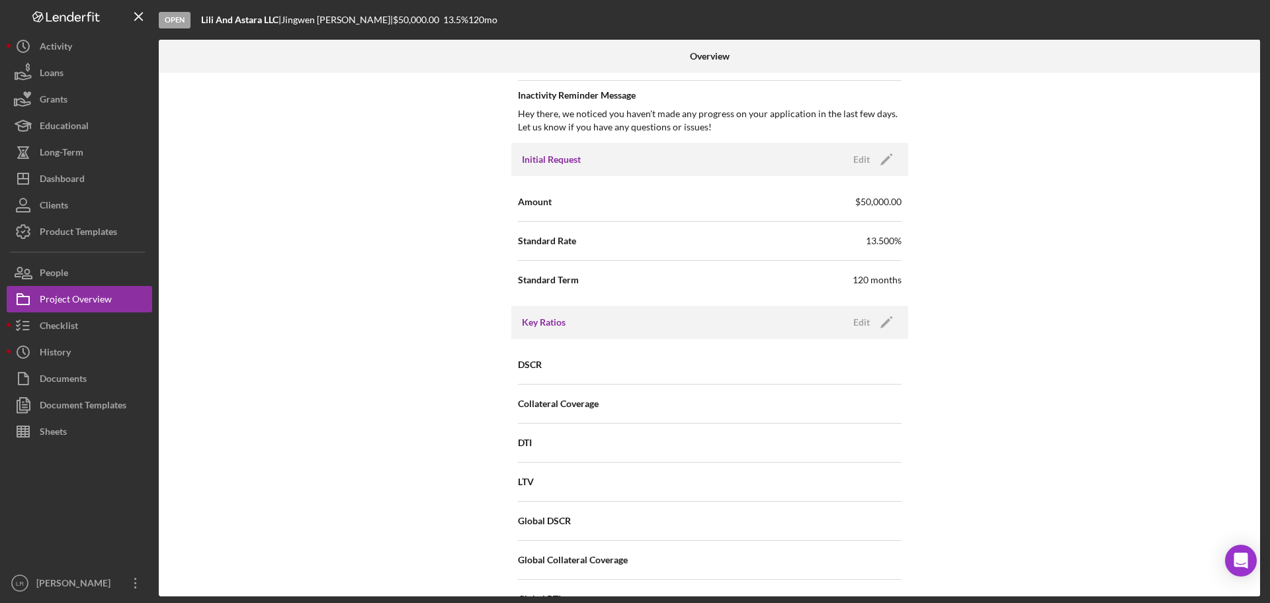
scroll to position [728, 0]
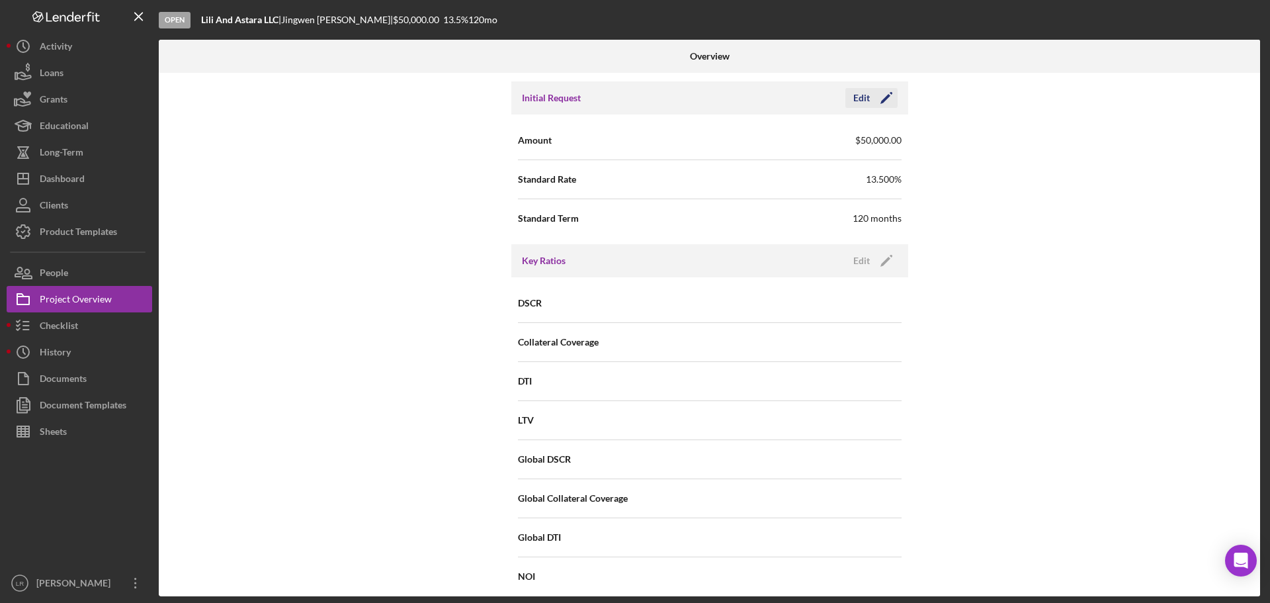
click at [885, 97] on polygon "button" at bounding box center [886, 99] width 10 height 10
drag, startPoint x: 757, startPoint y: 146, endPoint x: 641, endPoint y: 146, distance: 115.8
click at [641, 146] on div "Amount $50,000" at bounding box center [710, 140] width 384 height 33
click at [875, 101] on div "Save" at bounding box center [875, 98] width 19 height 20
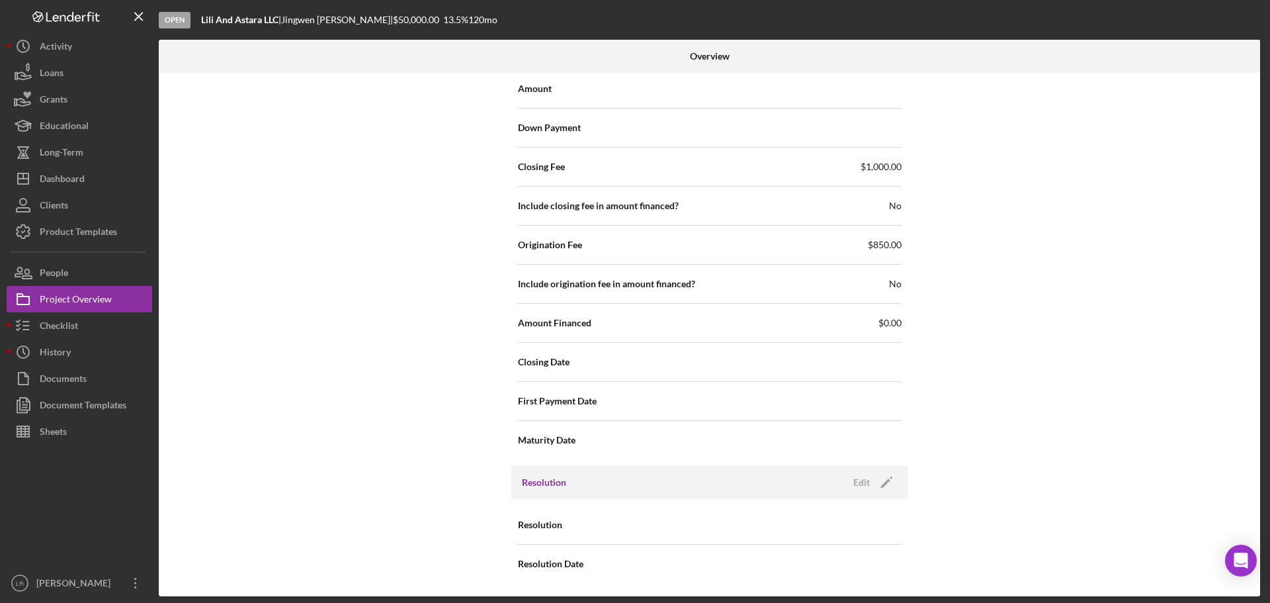
scroll to position [1219, 0]
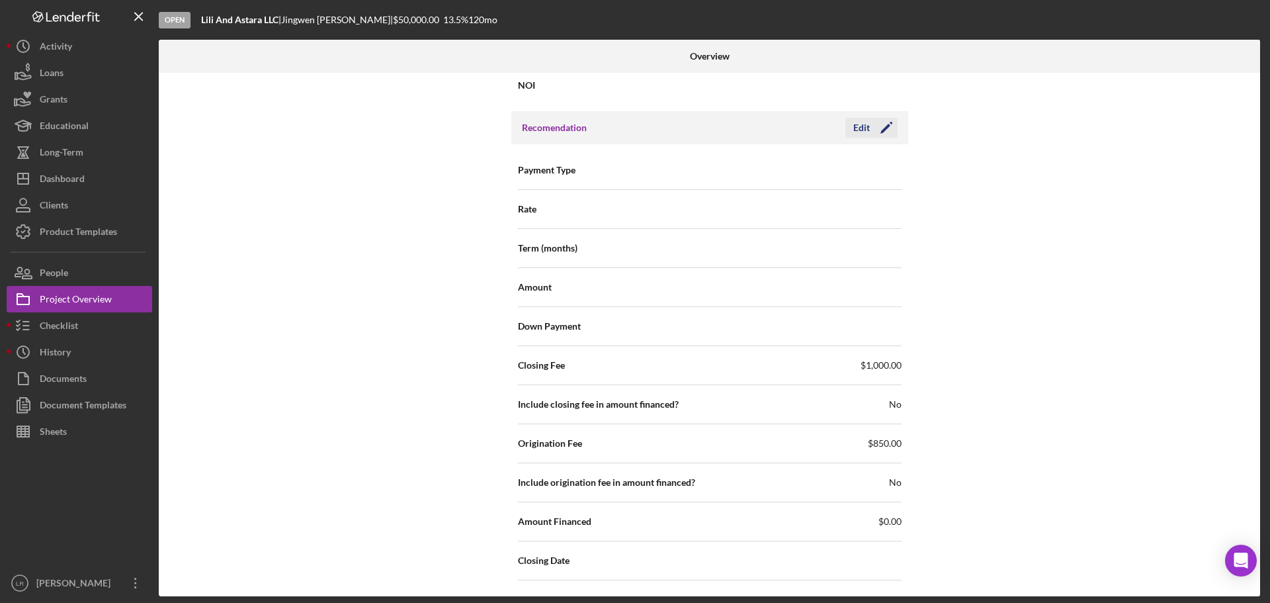
click at [883, 118] on icon "Icon/Edit" at bounding box center [886, 127] width 33 height 33
click at [811, 299] on input at bounding box center [806, 287] width 192 height 32
type input "$5"
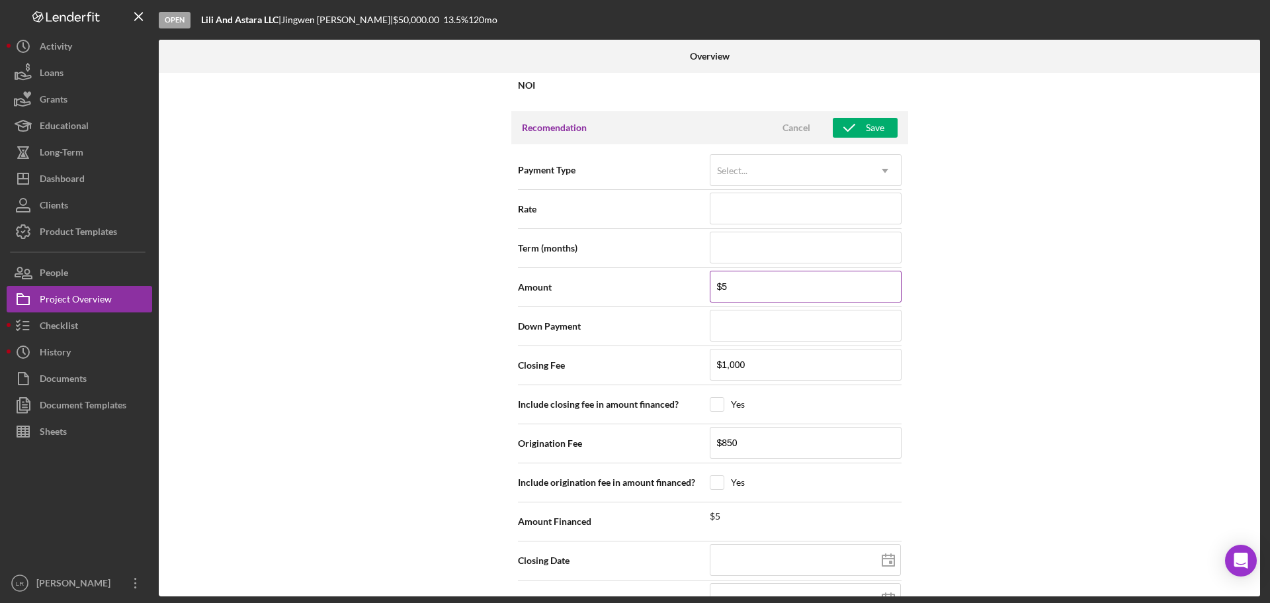
type input "$50"
type input "$500"
type input "$5,000"
type input "$50,000"
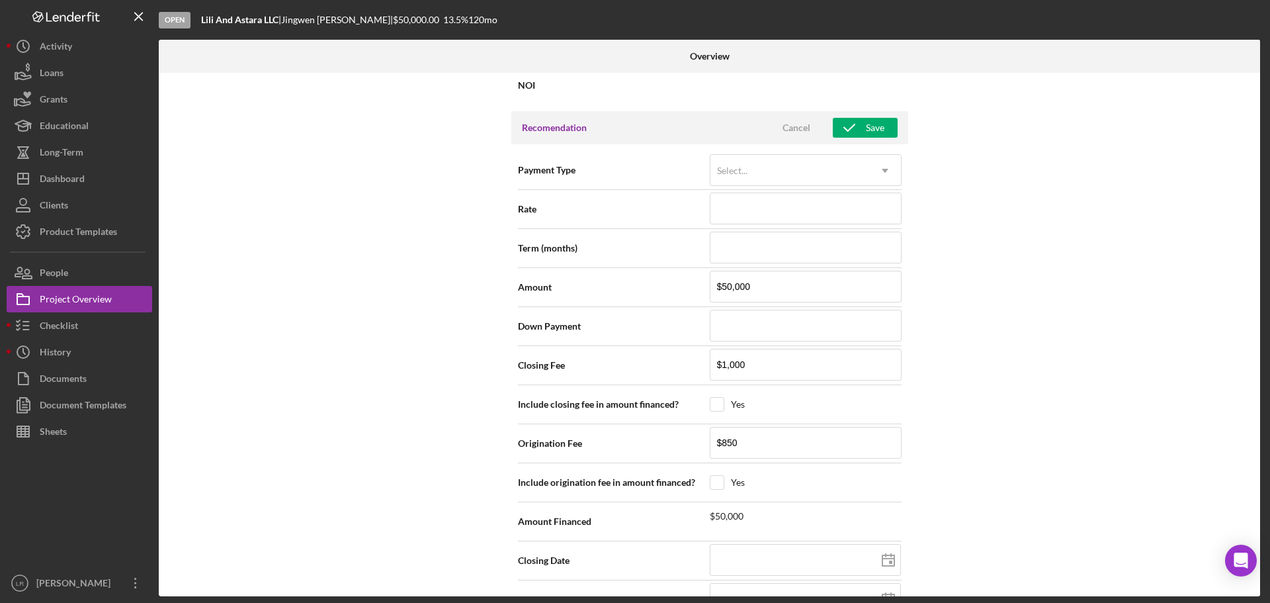
click at [1081, 263] on div "Internal Workflow Stage Open Icon/Dropdown Arrow Archive (can unarchive later i…" at bounding box center [710, 334] width 1102 height 523
click at [756, 174] on div "Select..." at bounding box center [790, 170] width 159 height 30
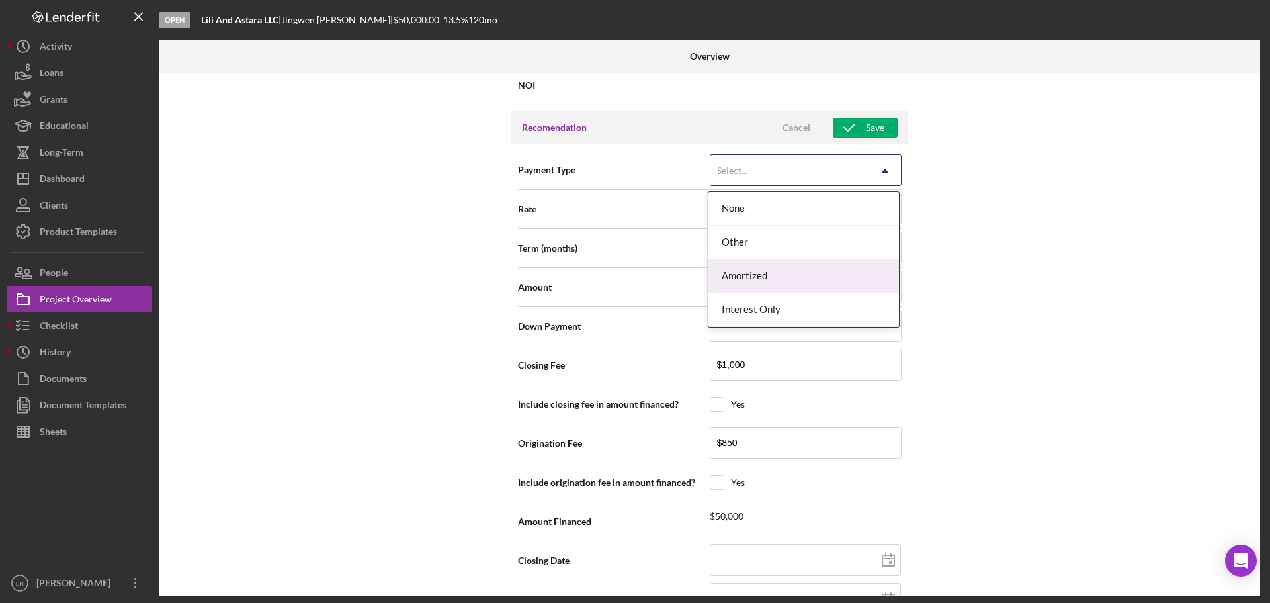
click at [754, 275] on div "Amortized" at bounding box center [804, 276] width 191 height 34
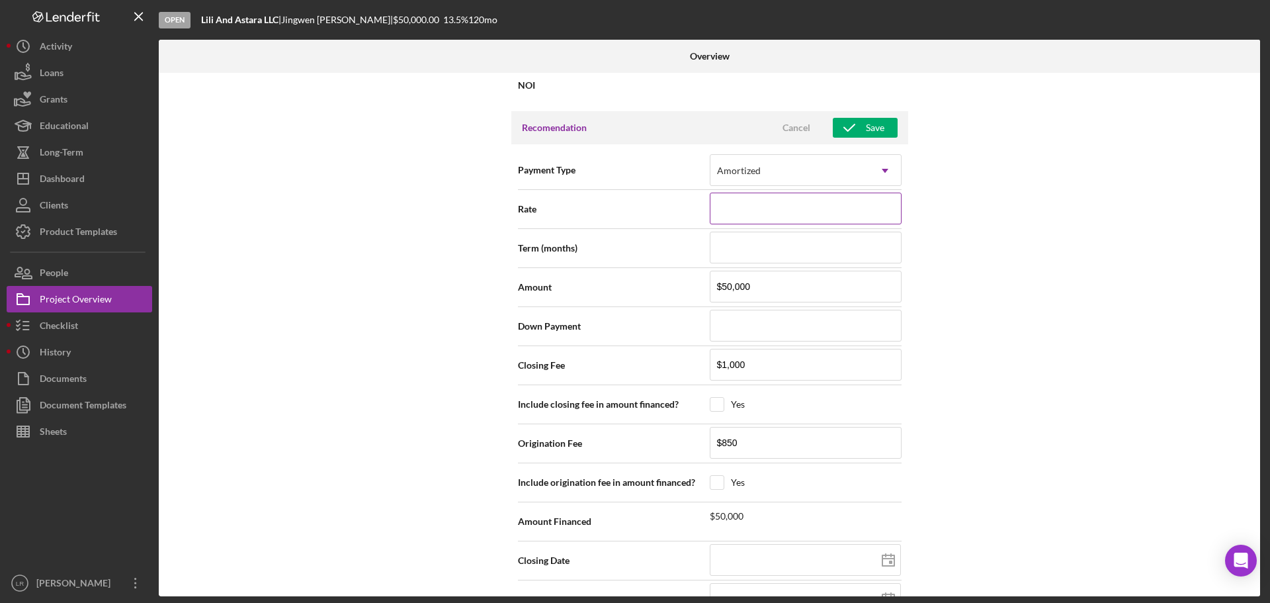
click at [740, 206] on input at bounding box center [806, 209] width 192 height 32
type input "13.500%"
drag, startPoint x: 744, startPoint y: 245, endPoint x: 763, endPoint y: 249, distance: 19.5
click at [744, 245] on input at bounding box center [806, 248] width 192 height 32
type input "120"
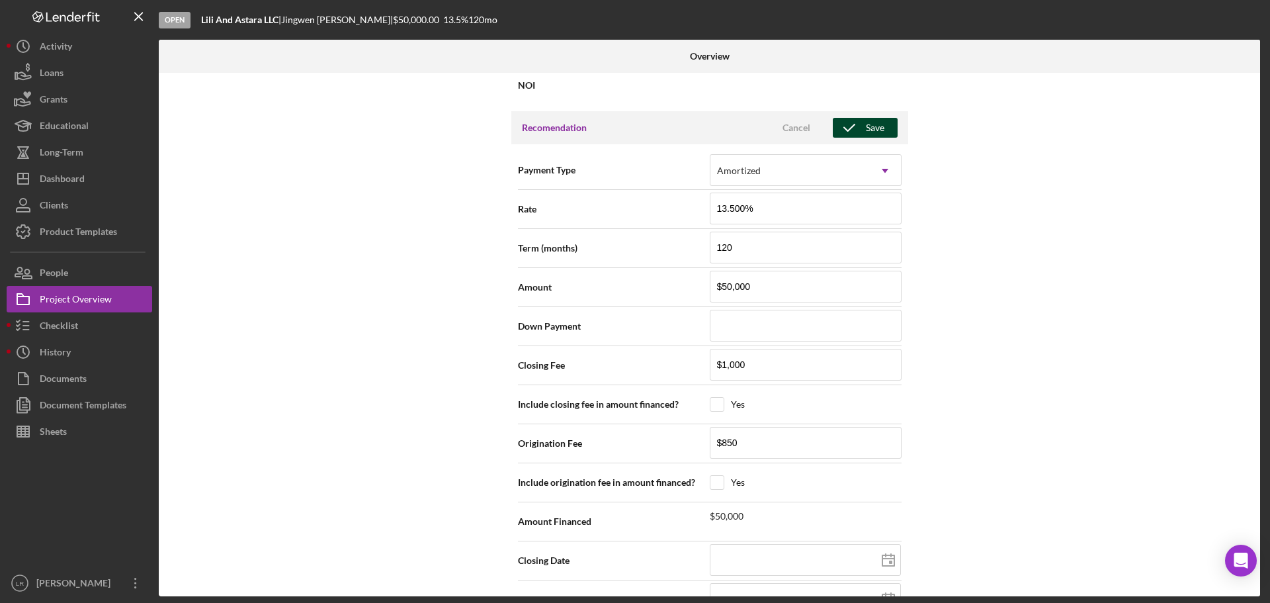
click at [879, 134] on div "Save" at bounding box center [875, 128] width 19 height 20
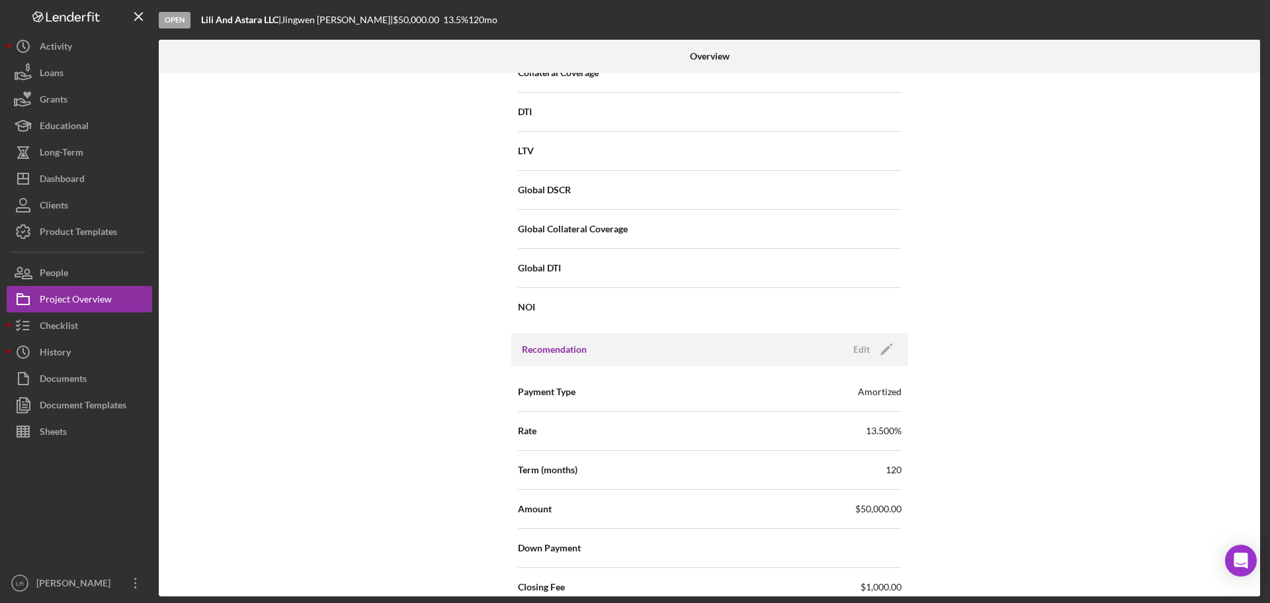
scroll to position [1020, 0]
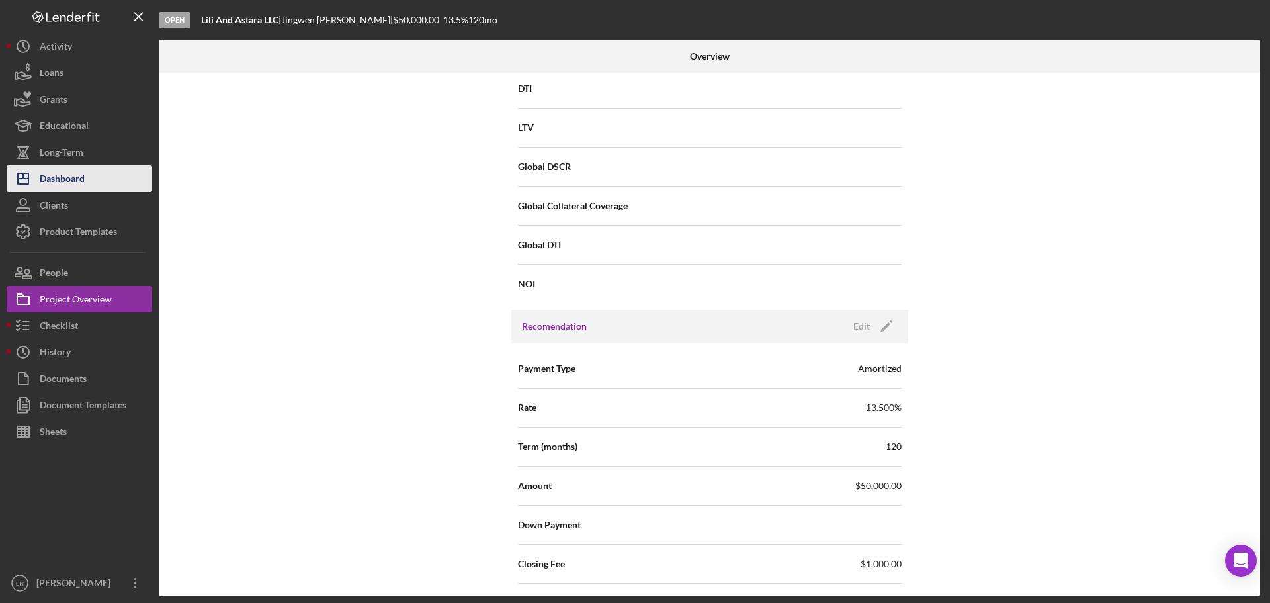
click at [85, 178] on button "Icon/Dashboard Dashboard" at bounding box center [80, 178] width 146 height 26
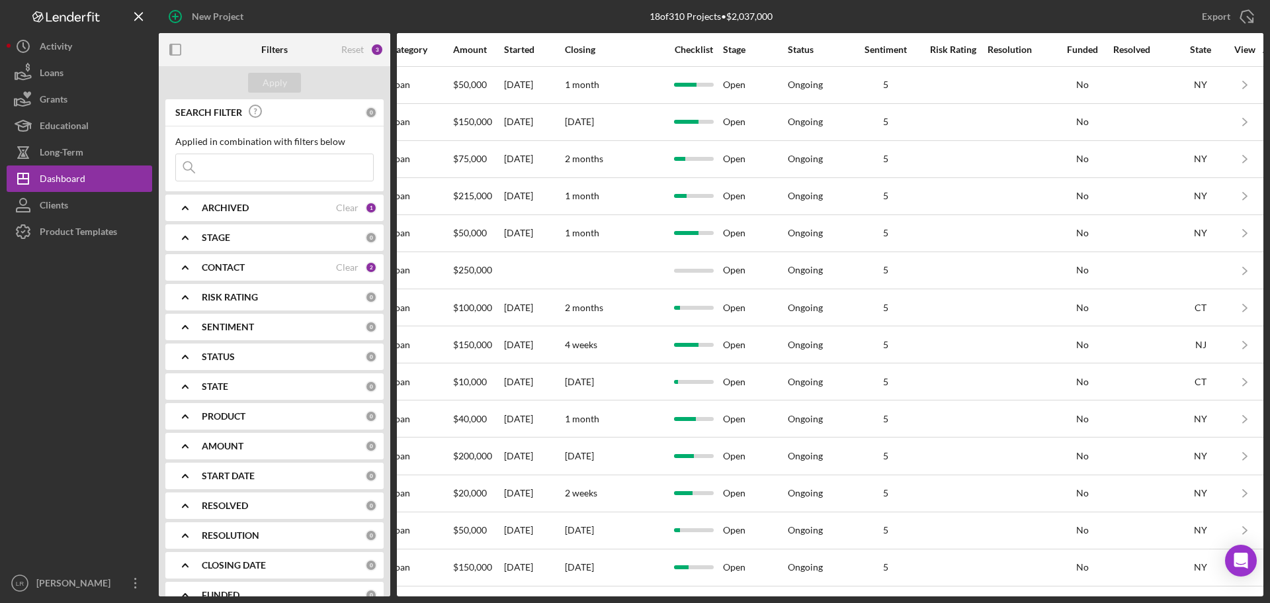
scroll to position [0, 725]
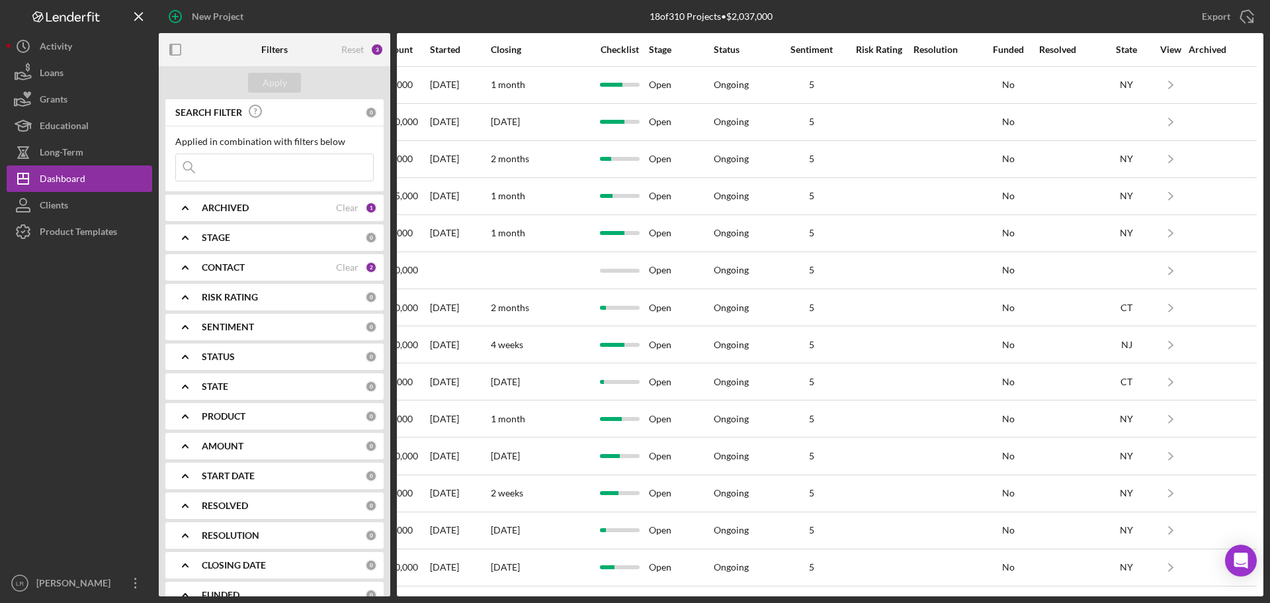
click at [1161, 49] on div "View" at bounding box center [1171, 49] width 33 height 11
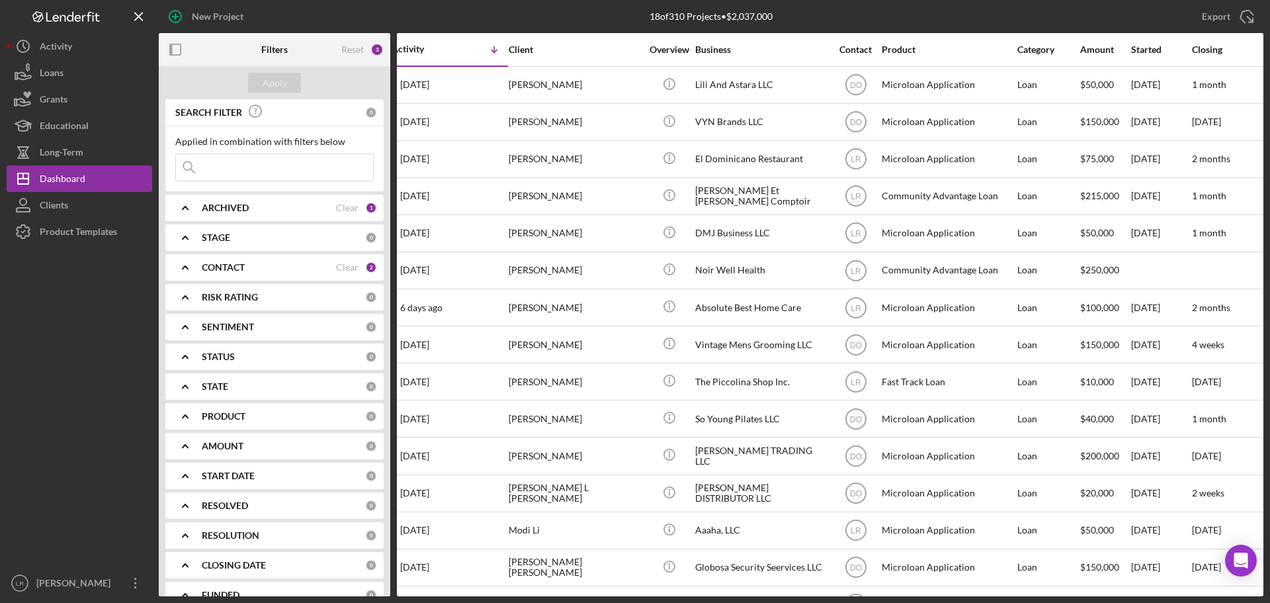
scroll to position [0, 0]
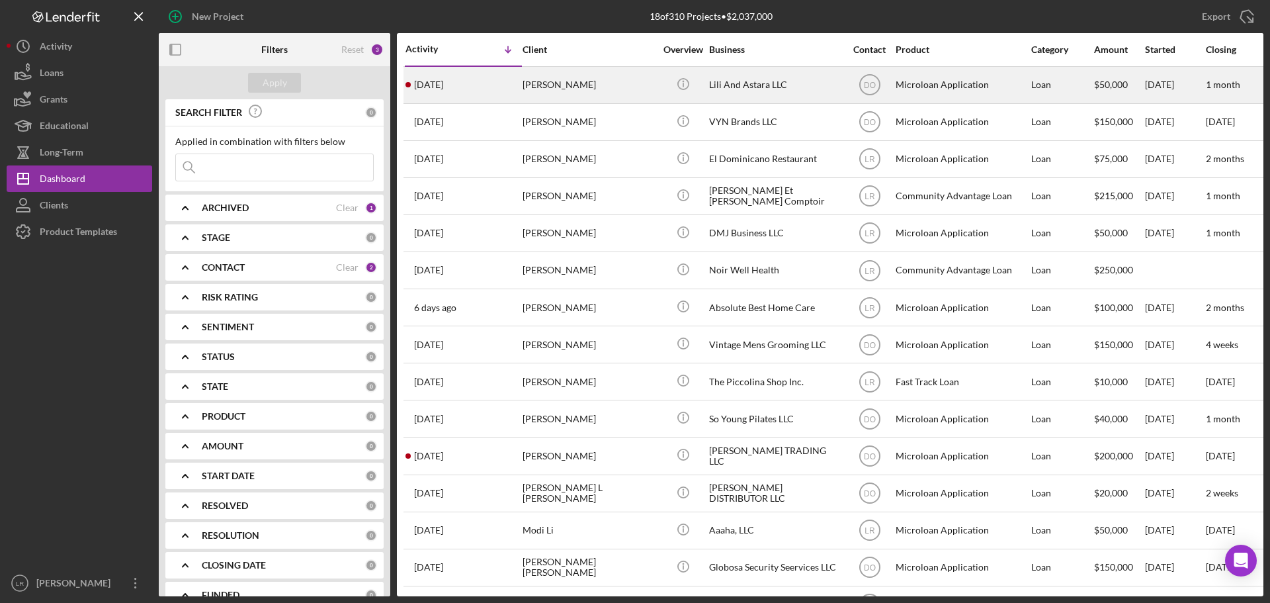
click at [804, 82] on div "Lili And Astara LLC" at bounding box center [775, 84] width 132 height 35
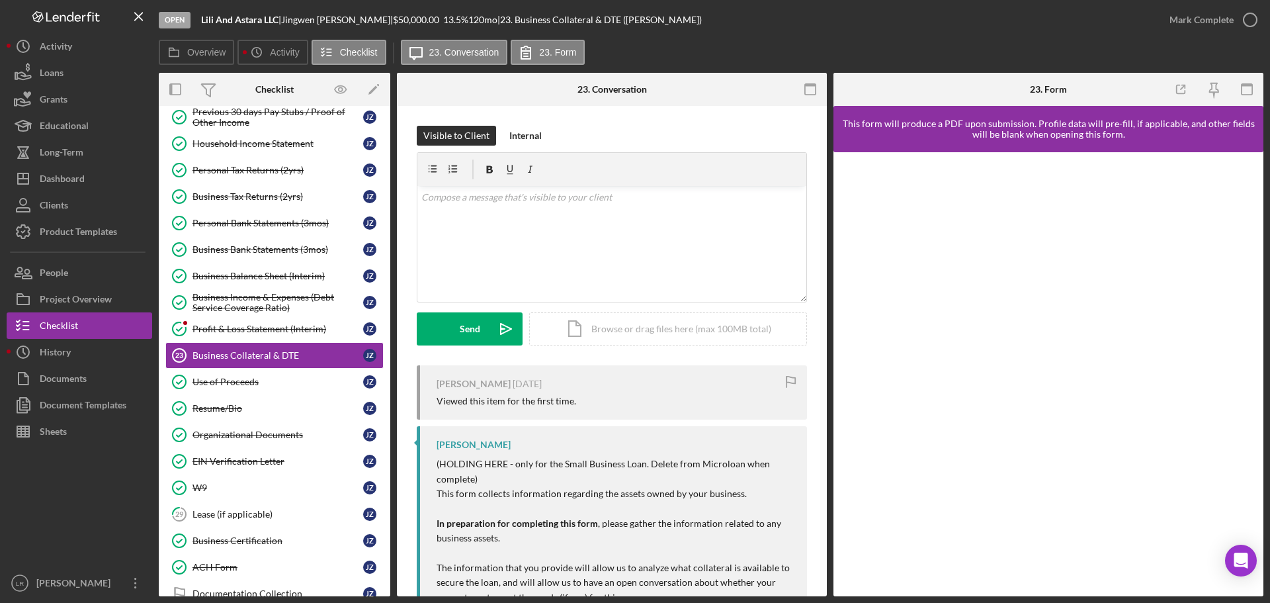
scroll to position [126, 0]
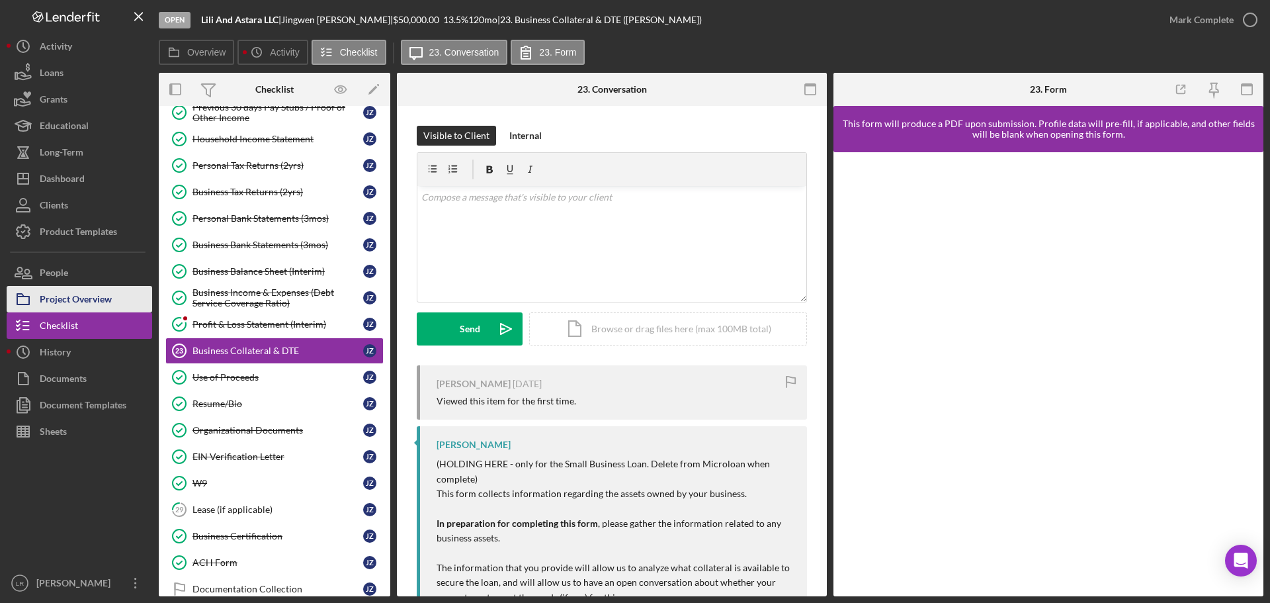
click at [82, 294] on div "Project Overview" at bounding box center [76, 301] width 72 height 30
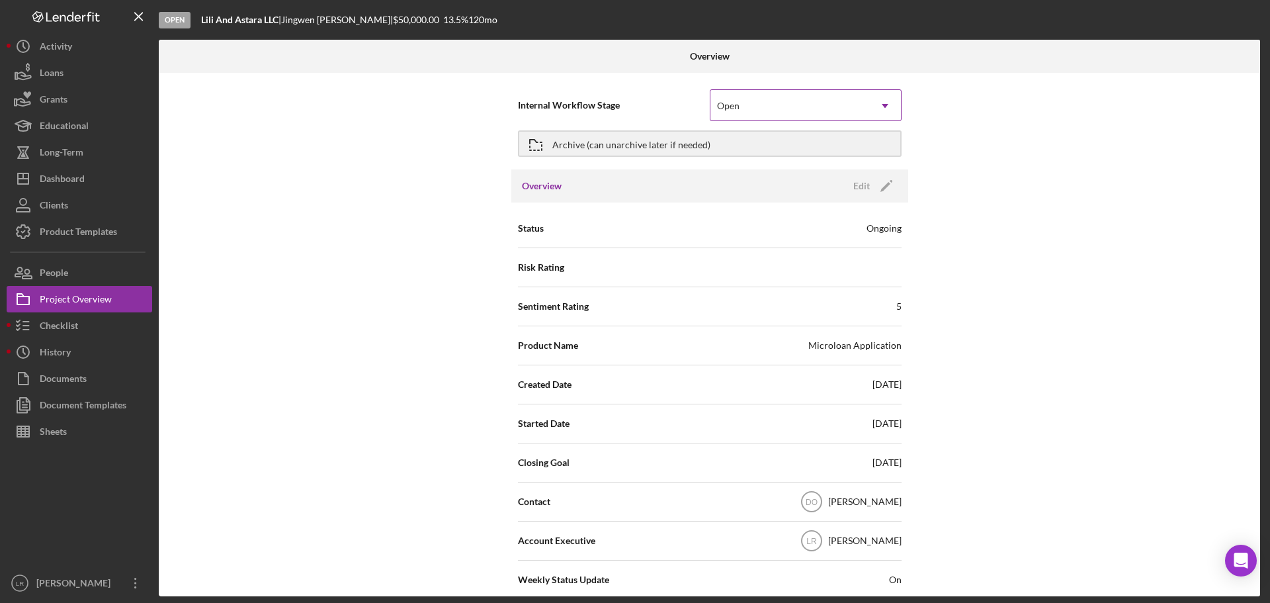
click at [883, 107] on use at bounding box center [885, 106] width 7 height 4
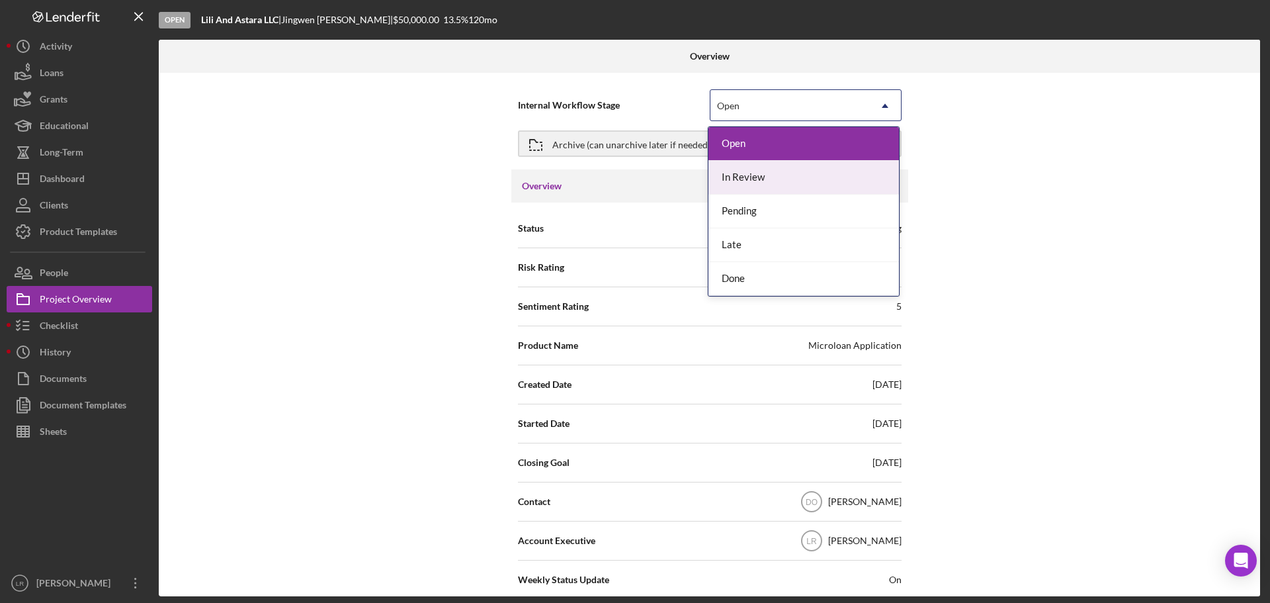
click at [746, 183] on div "In Review" at bounding box center [804, 178] width 191 height 34
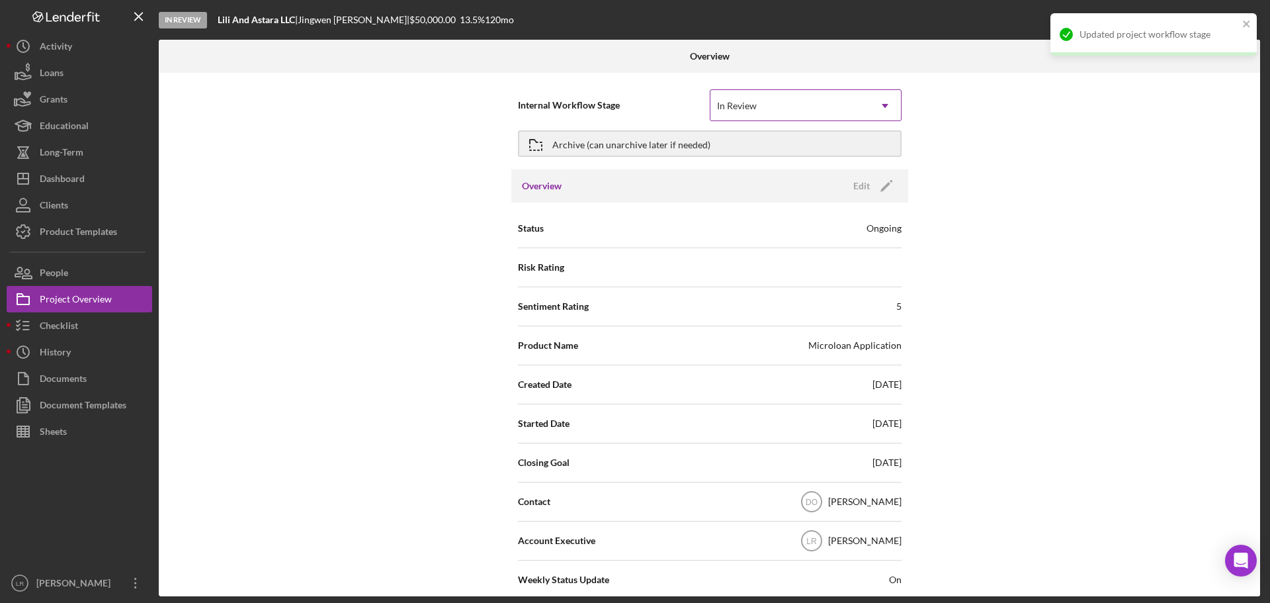
click at [809, 99] on div "In Review" at bounding box center [790, 106] width 159 height 30
click at [809, 100] on div "In Review" at bounding box center [790, 106] width 159 height 30
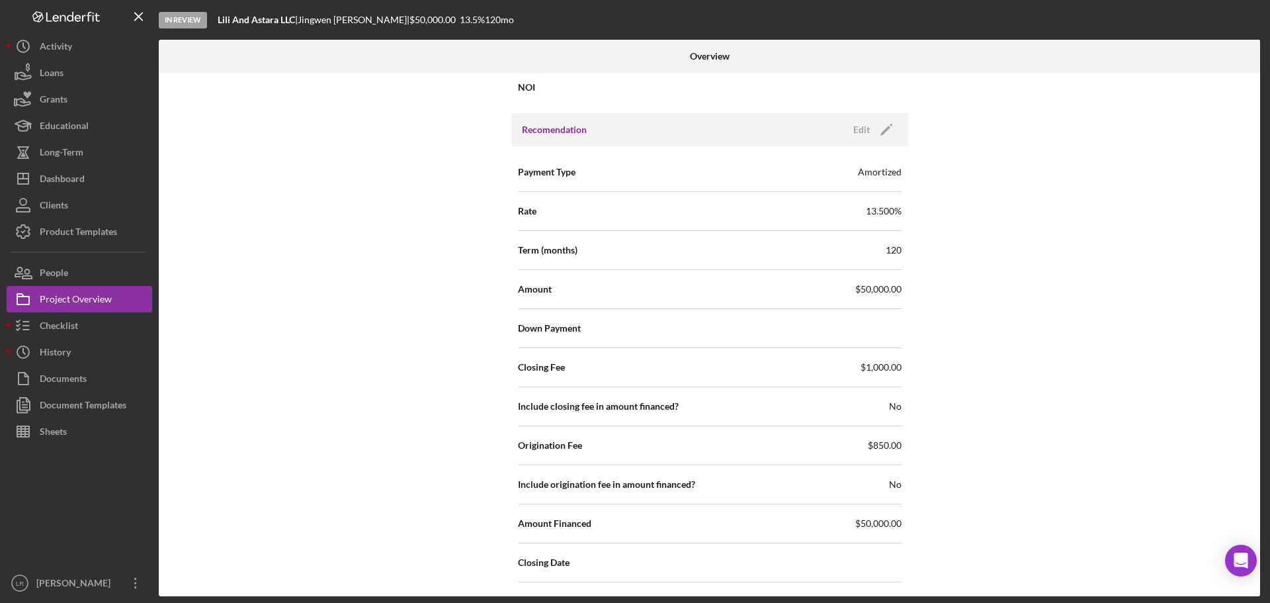
scroll to position [1257, 0]
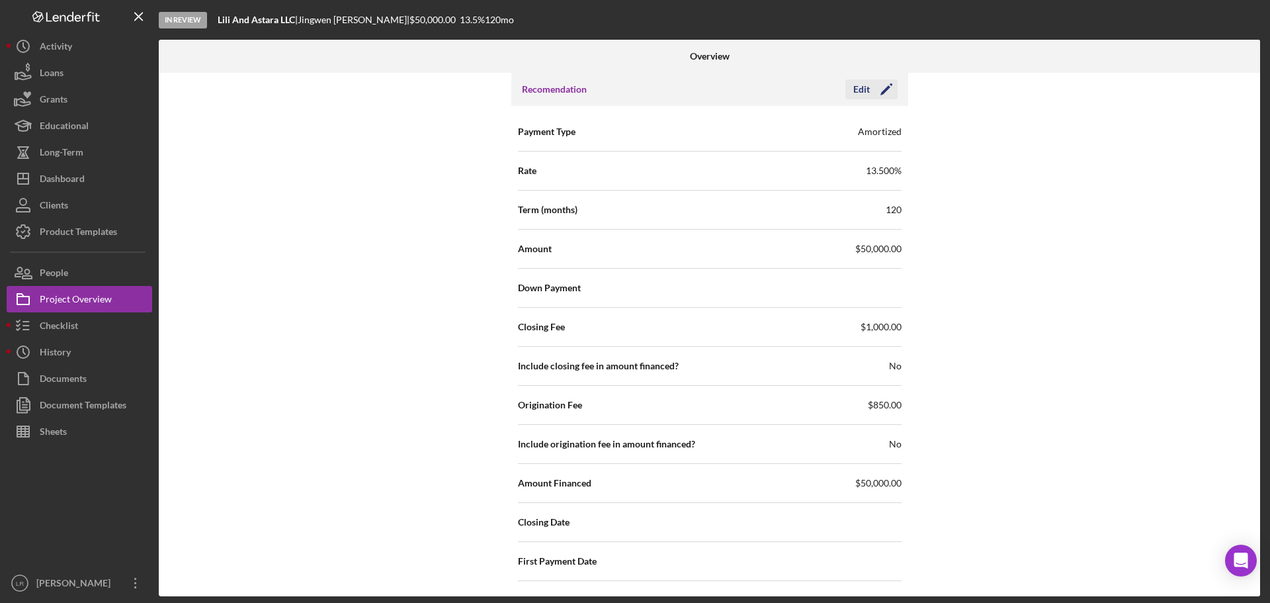
click at [879, 85] on icon "Icon/Edit" at bounding box center [886, 89] width 33 height 33
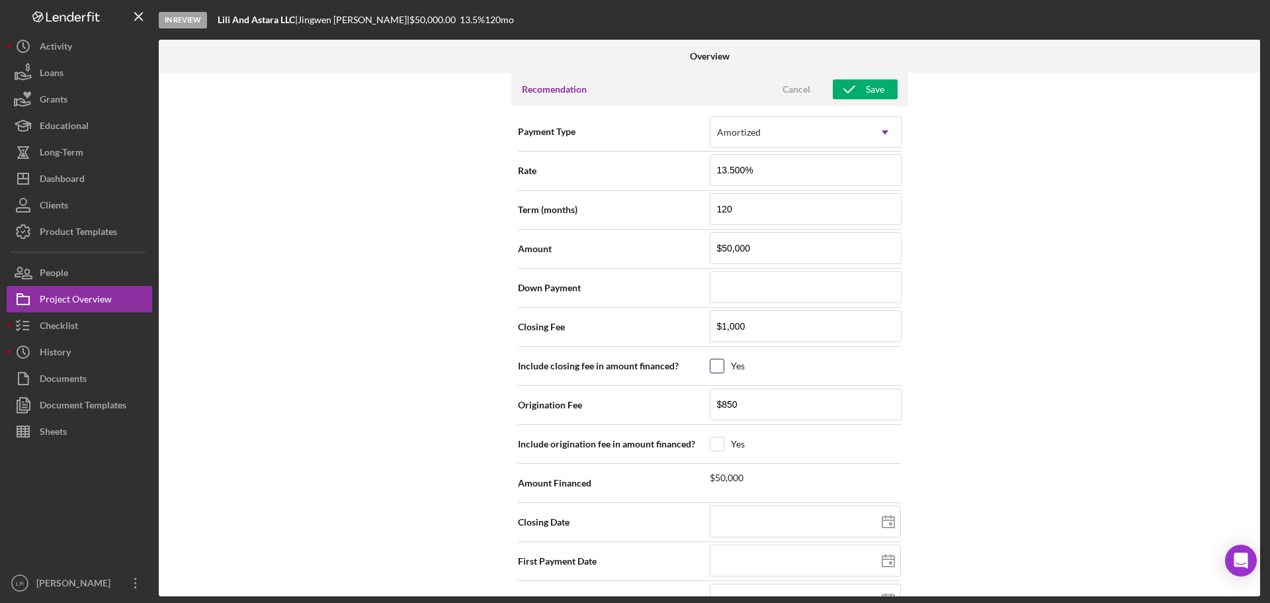
click at [713, 369] on input "checkbox" at bounding box center [717, 365] width 13 height 13
checkbox input "true"
click at [718, 443] on input "checkbox" at bounding box center [717, 443] width 13 height 13
checkbox input "true"
click at [860, 85] on icon "button" at bounding box center [849, 89] width 33 height 33
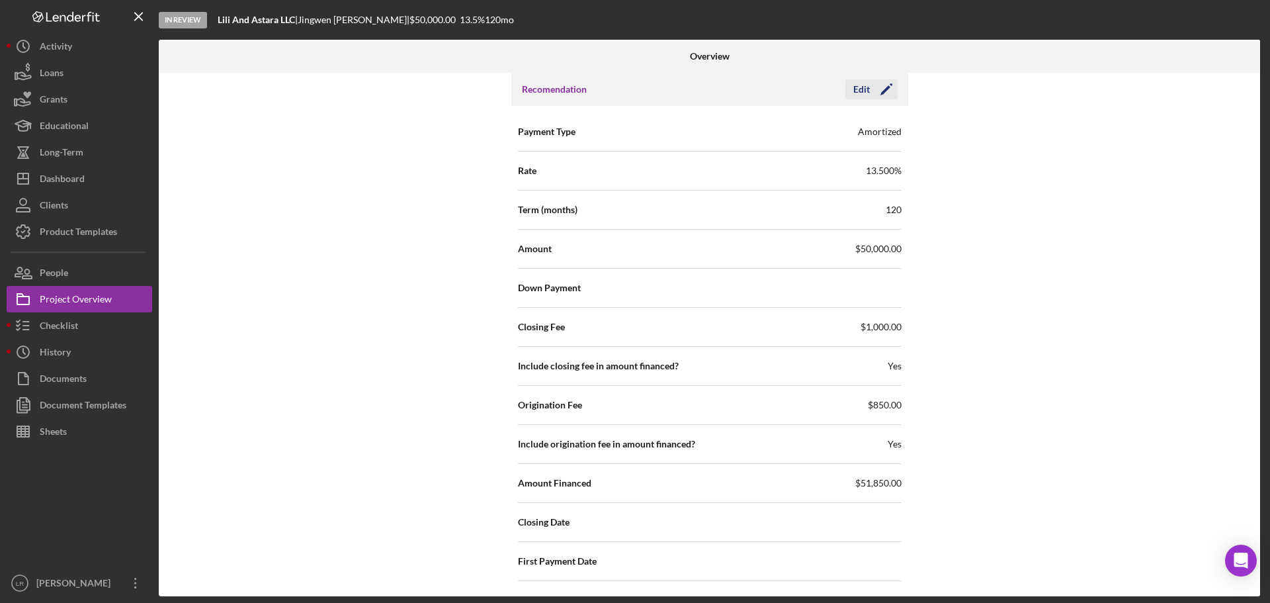
click at [879, 97] on icon "Icon/Edit" at bounding box center [886, 89] width 33 height 33
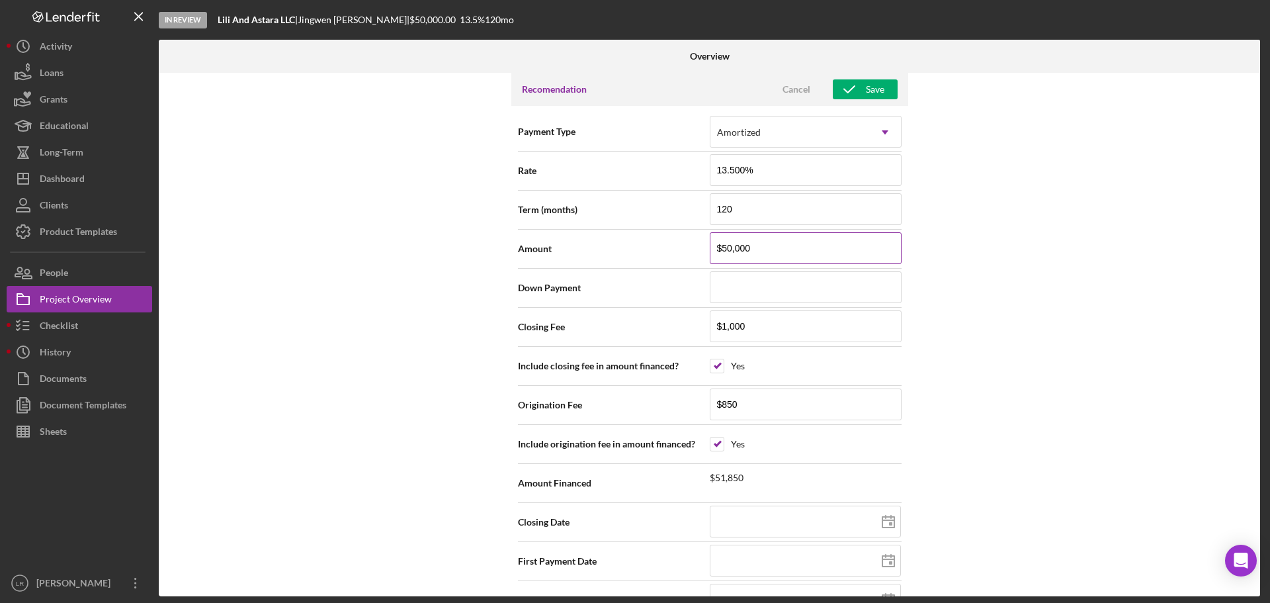
drag, startPoint x: 726, startPoint y: 251, endPoint x: 844, endPoint y: 261, distance: 118.2
click at [844, 261] on input "$50,000" at bounding box center [806, 248] width 192 height 32
type input "$51"
type input "$519"
type input "$5,192"
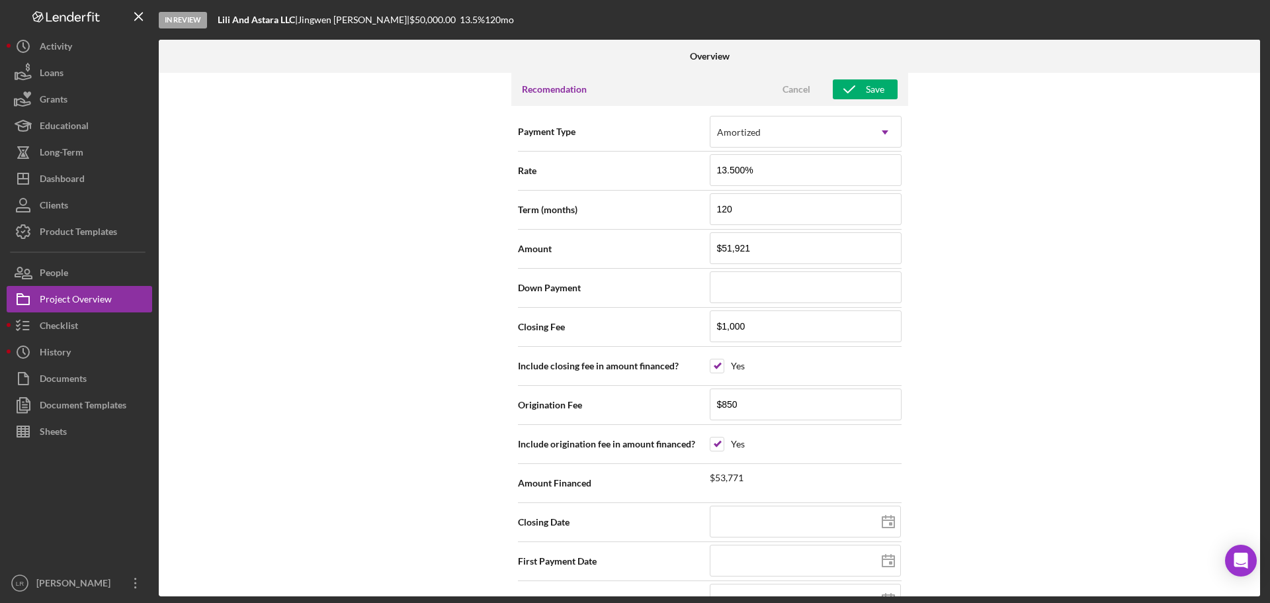
click at [1039, 344] on div "Internal Workflow Stage In Review Icon/Dropdown Arrow Archive (can unarchive la…" at bounding box center [710, 334] width 1102 height 523
drag, startPoint x: 757, startPoint y: 330, endPoint x: 662, endPoint y: 331, distance: 94.6
click at [662, 331] on div "Closing Fee $1,000" at bounding box center [710, 326] width 384 height 33
drag, startPoint x: 756, startPoint y: 410, endPoint x: 629, endPoint y: 411, distance: 126.4
click at [629, 411] on div "Origination Fee $850" at bounding box center [710, 404] width 384 height 33
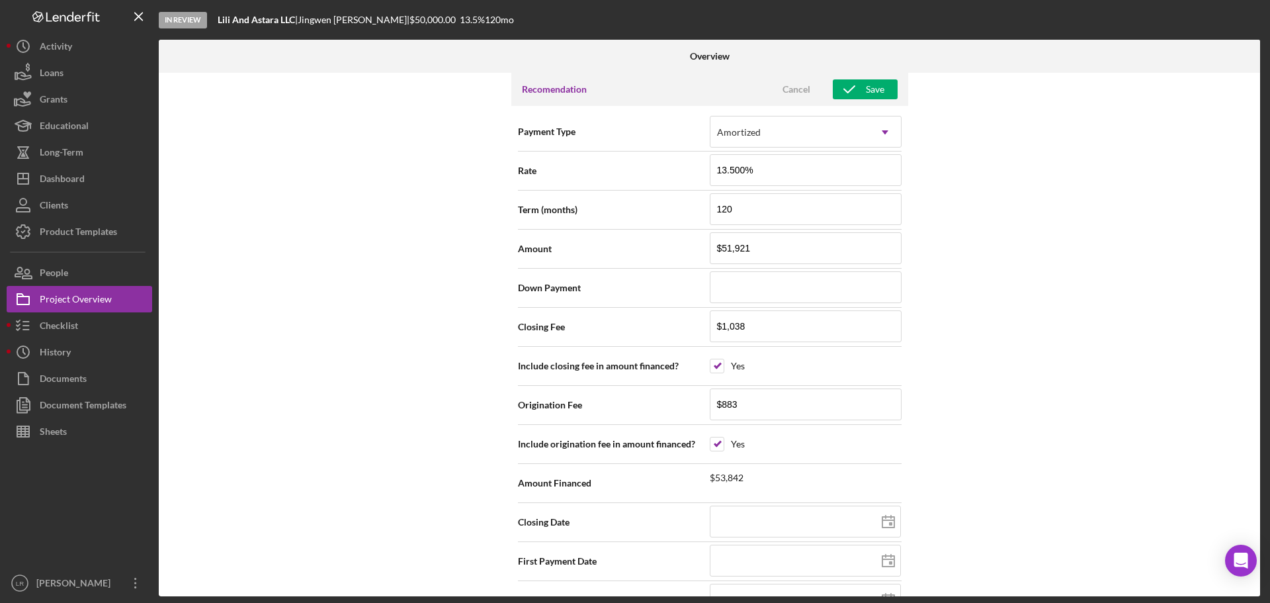
click at [1082, 419] on div "Internal Workflow Stage In Review Icon/Dropdown Arrow Archive (can unarchive la…" at bounding box center [710, 334] width 1102 height 523
drag, startPoint x: 762, startPoint y: 249, endPoint x: 727, endPoint y: 253, distance: 35.4
click at [727, 253] on input "$51,921" at bounding box center [806, 248] width 192 height 32
click at [1131, 419] on div "Internal Workflow Stage In Review Icon/Dropdown Arrow Archive (can unarchive la…" at bounding box center [710, 334] width 1102 height 523
click at [858, 93] on icon "button" at bounding box center [849, 89] width 33 height 33
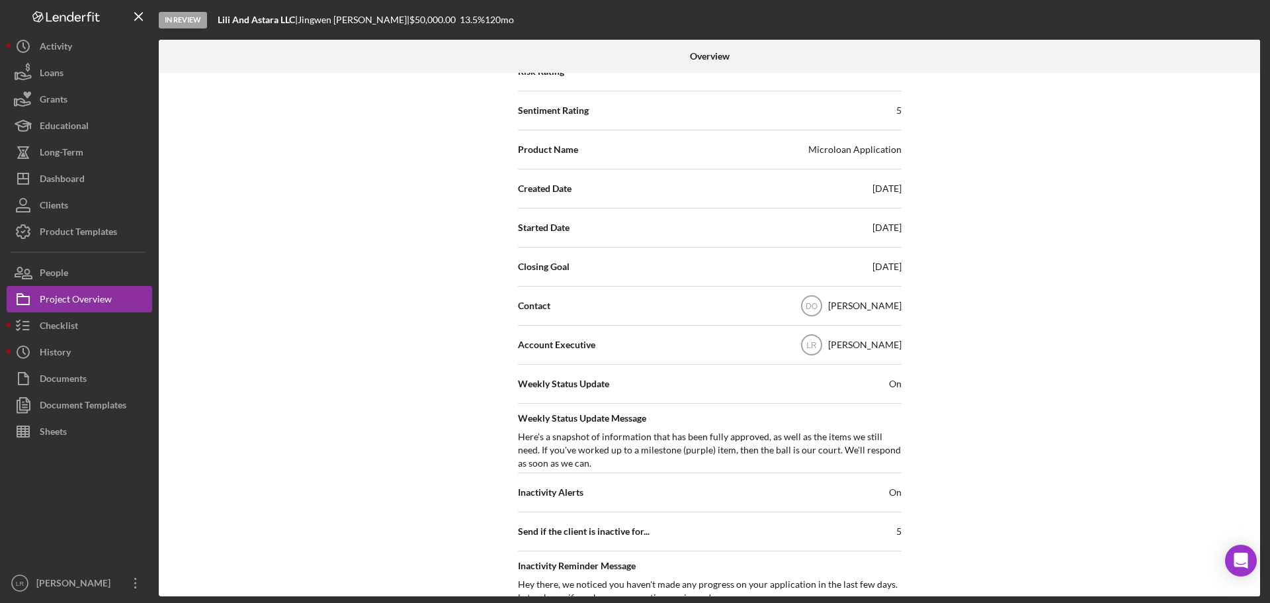
scroll to position [94, 0]
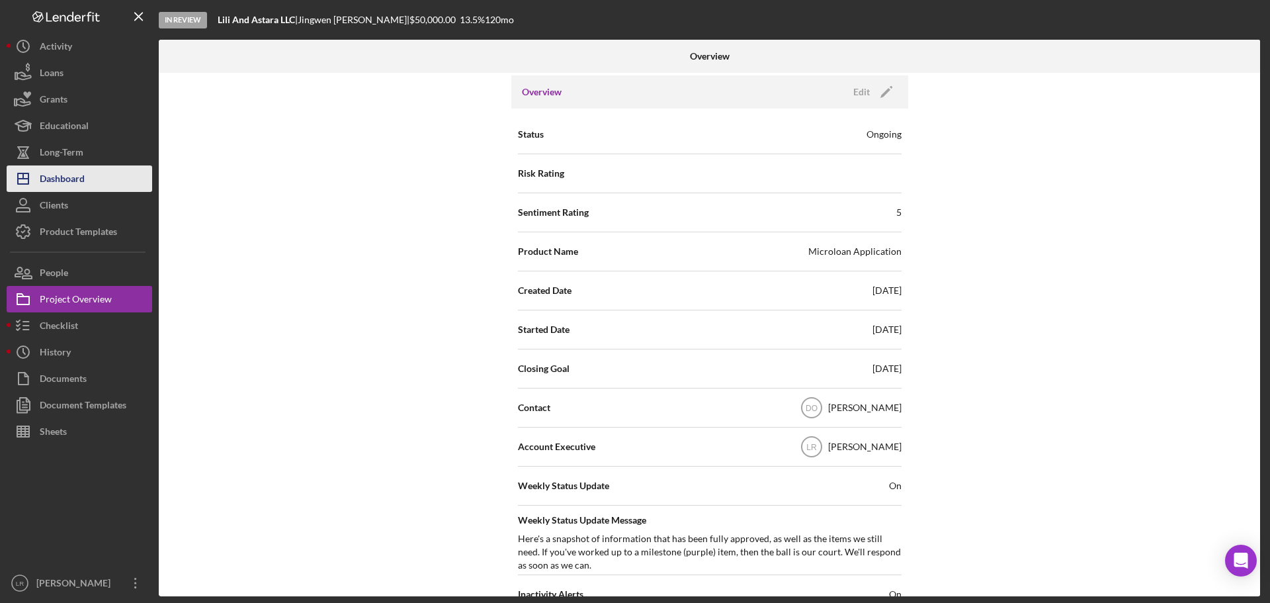
click at [75, 175] on div "Dashboard" at bounding box center [62, 180] width 45 height 30
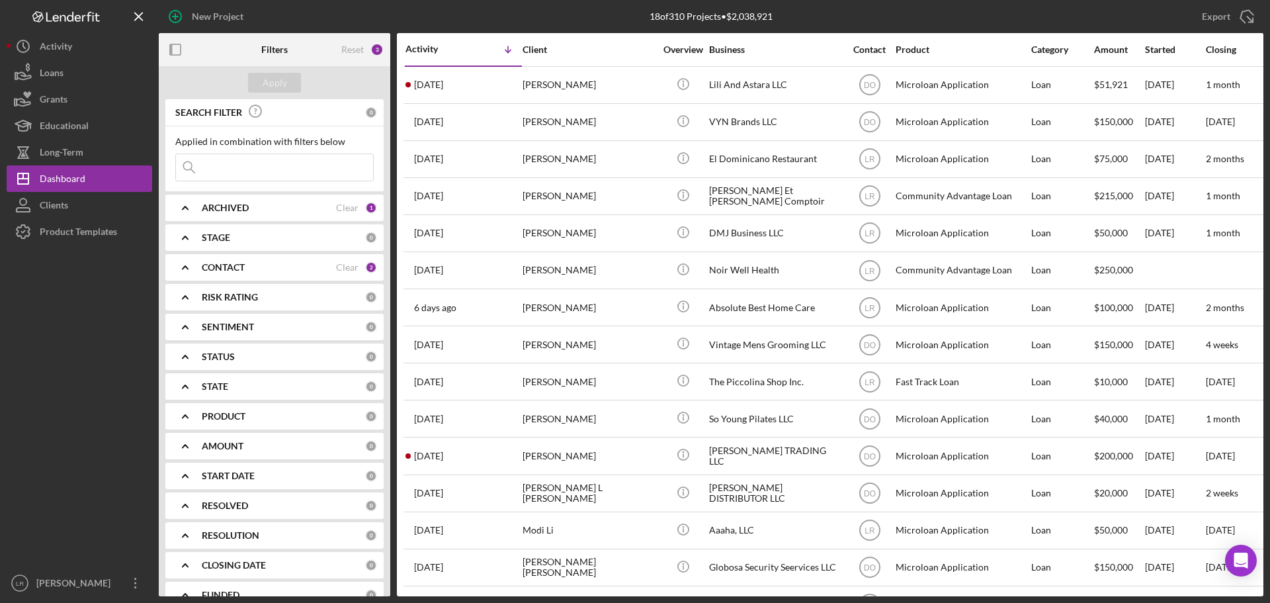
click at [261, 240] on div "STAGE" at bounding box center [283, 237] width 163 height 11
click at [261, 238] on div "STAGE" at bounding box center [283, 237] width 163 height 11
click at [251, 270] on div "CONTACT" at bounding box center [269, 267] width 134 height 11
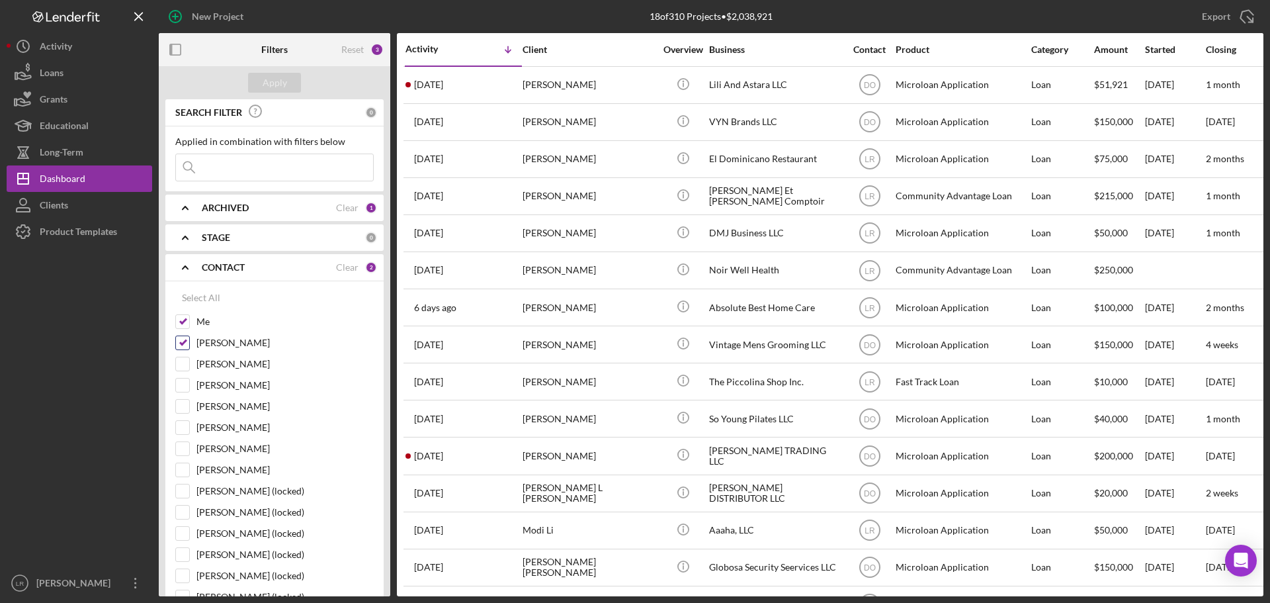
click at [213, 341] on label "[PERSON_NAME]" at bounding box center [285, 342] width 177 height 13
click at [189, 341] on input "[PERSON_NAME]" at bounding box center [182, 342] width 13 height 13
click at [271, 80] on div "Apply" at bounding box center [275, 83] width 24 height 20
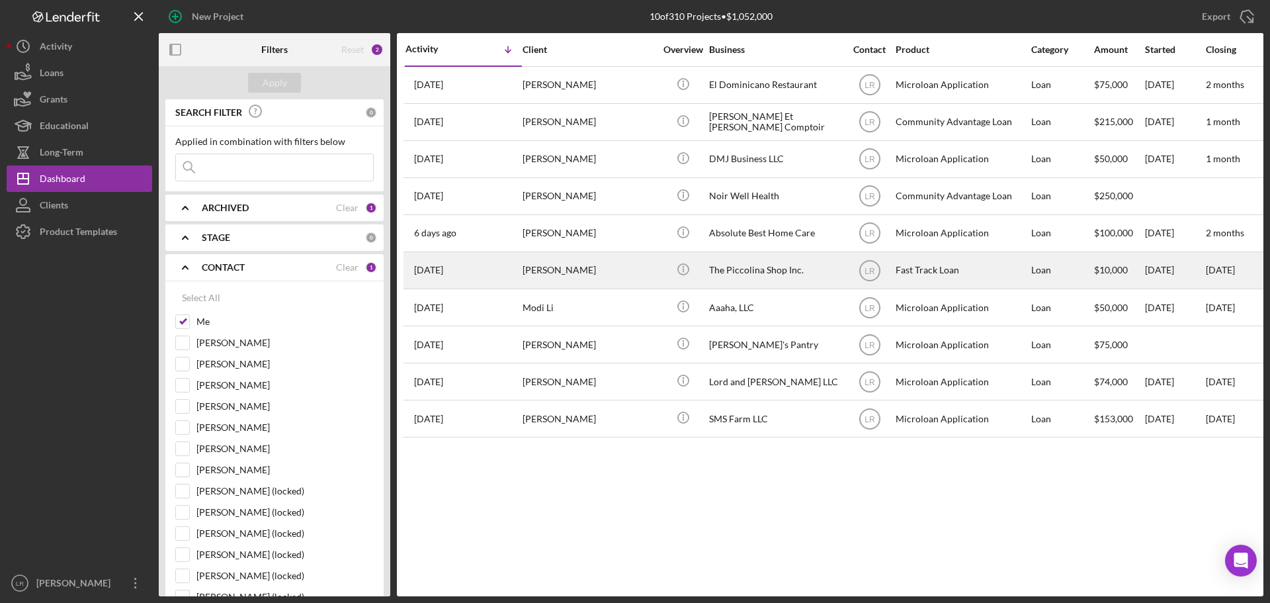
click at [586, 268] on div "[PERSON_NAME]" at bounding box center [589, 270] width 132 height 35
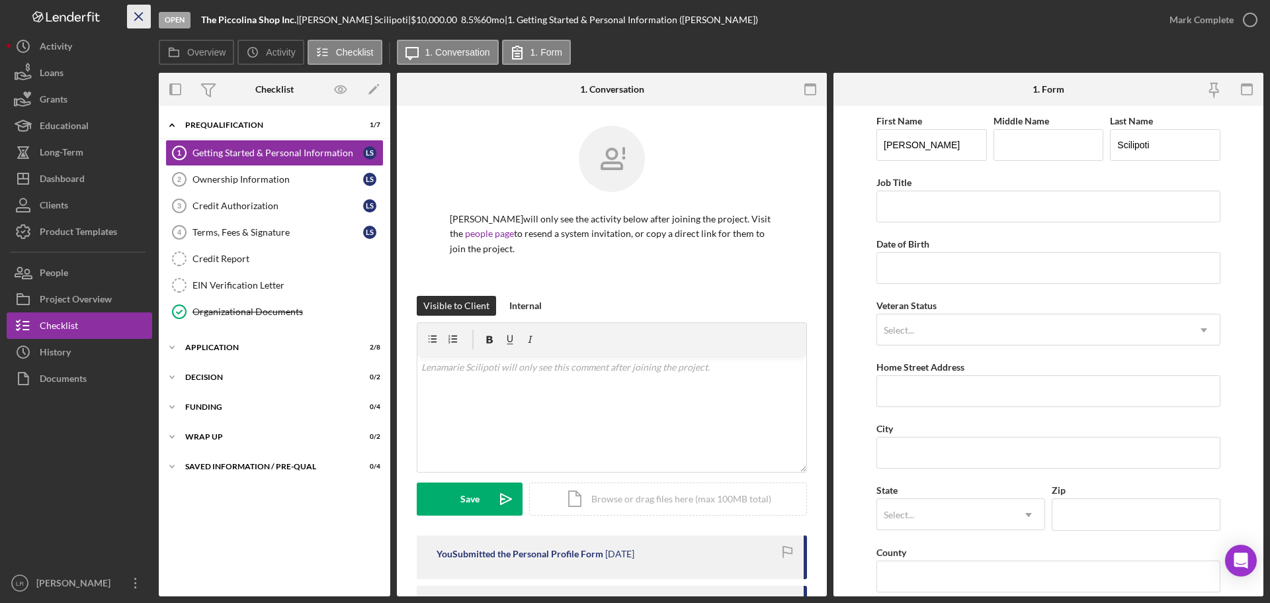
click at [131, 16] on icon "Icon/Menu Close" at bounding box center [139, 17] width 30 height 30
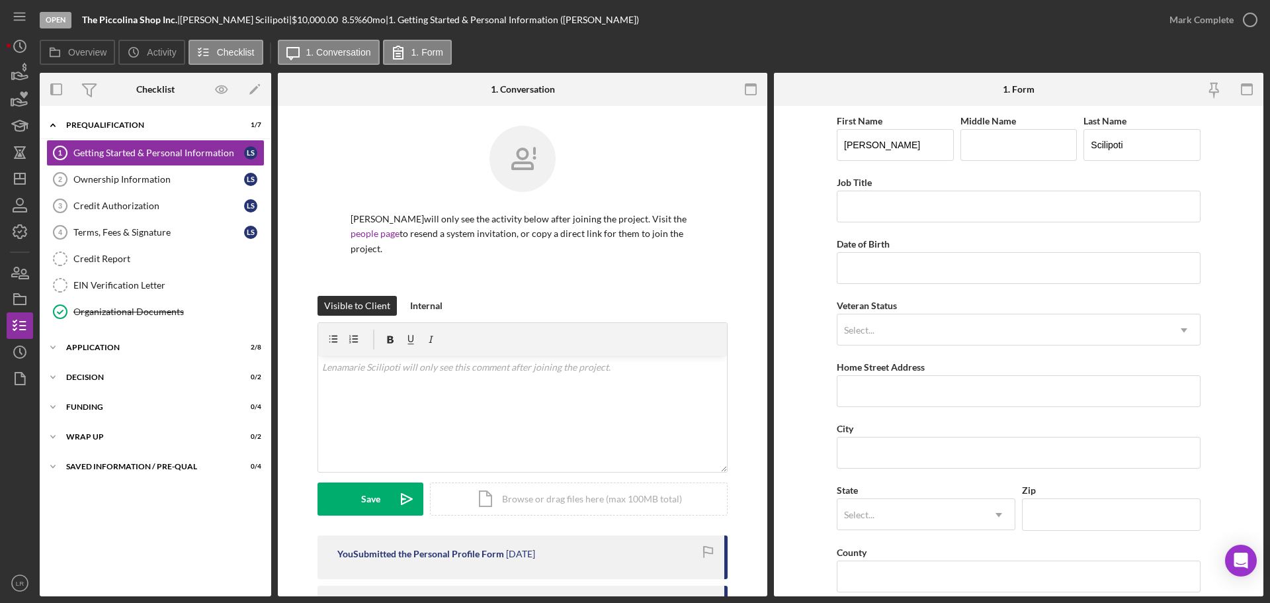
click at [5, 10] on div "Open The Piccolina Shop Inc. | [PERSON_NAME] | $10,000.00 8.5 % 60 mo | 1. Gett…" at bounding box center [635, 301] width 1270 height 603
click at [18, 13] on line "button" at bounding box center [19, 13] width 11 height 0
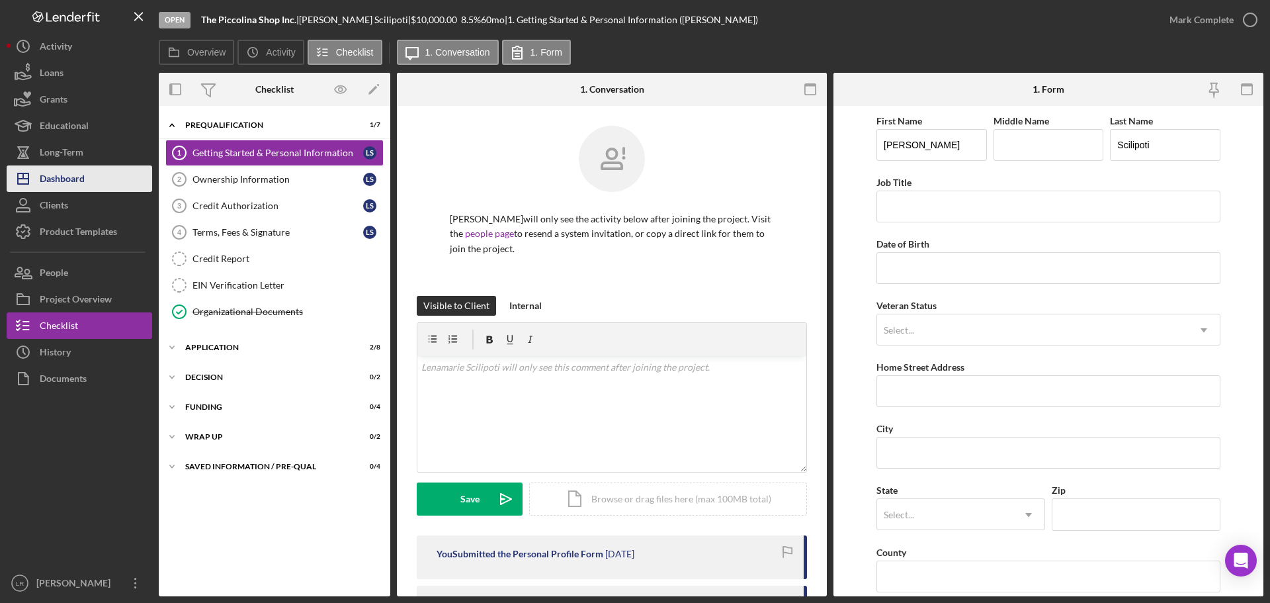
click at [104, 175] on button "Icon/Dashboard Dashboard" at bounding box center [80, 178] width 146 height 26
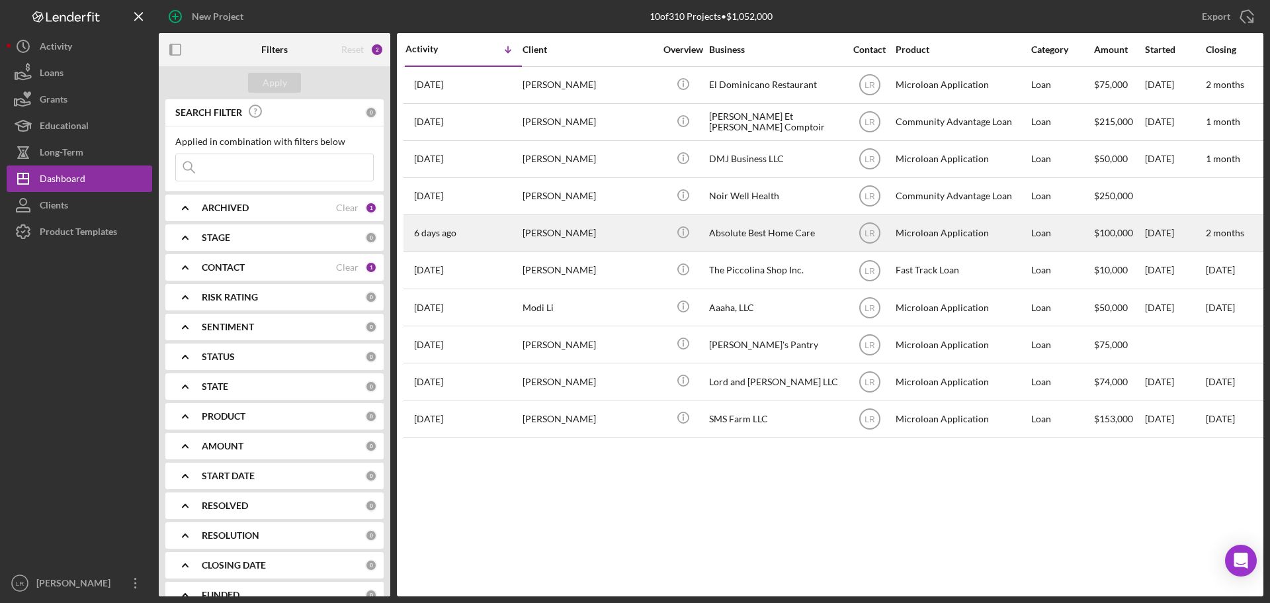
click at [605, 230] on div "[PERSON_NAME]" at bounding box center [589, 233] width 132 height 35
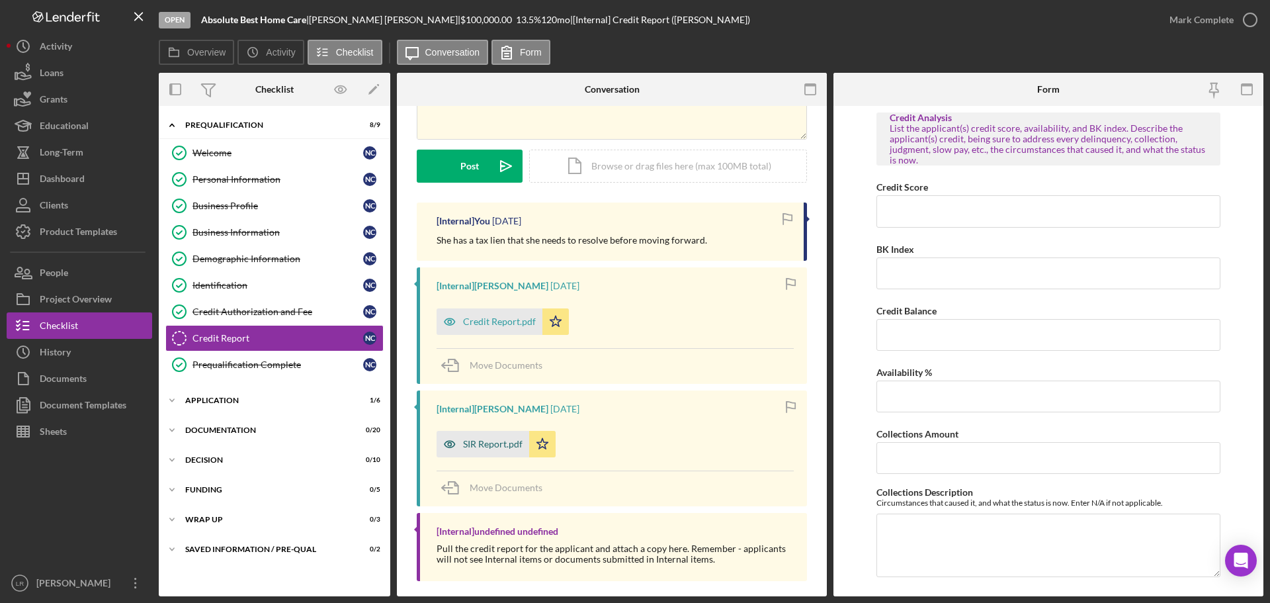
scroll to position [148, 0]
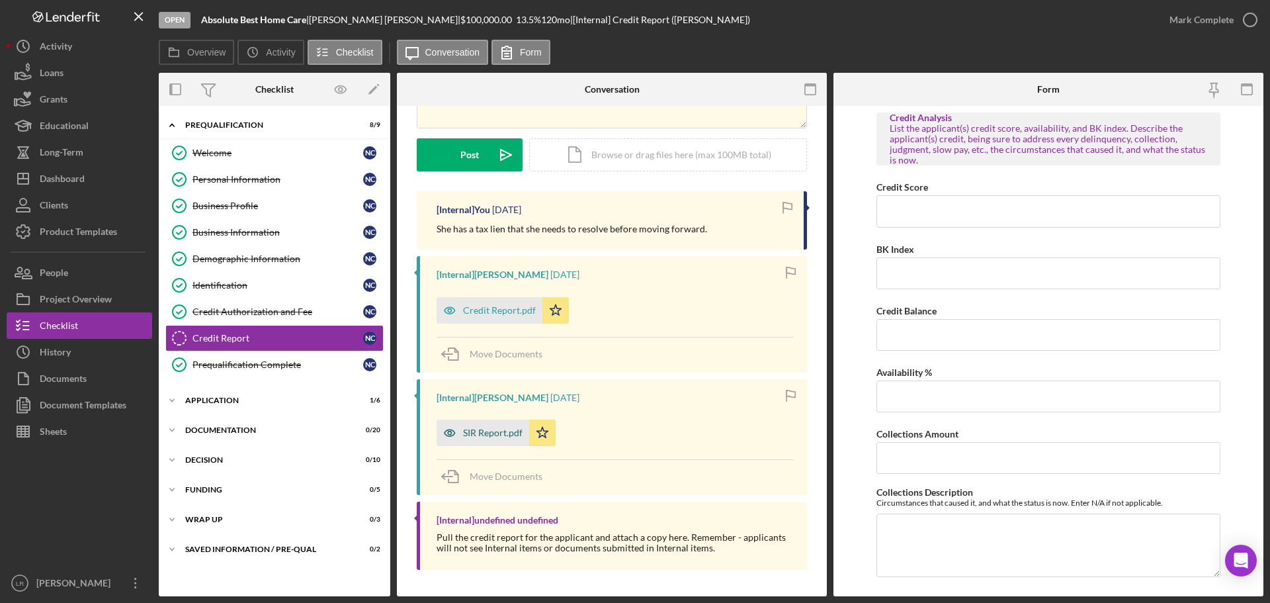
click at [503, 431] on div "SIR Report.pdf" at bounding box center [493, 432] width 60 height 11
